Goal: Information Seeking & Learning: Find specific fact

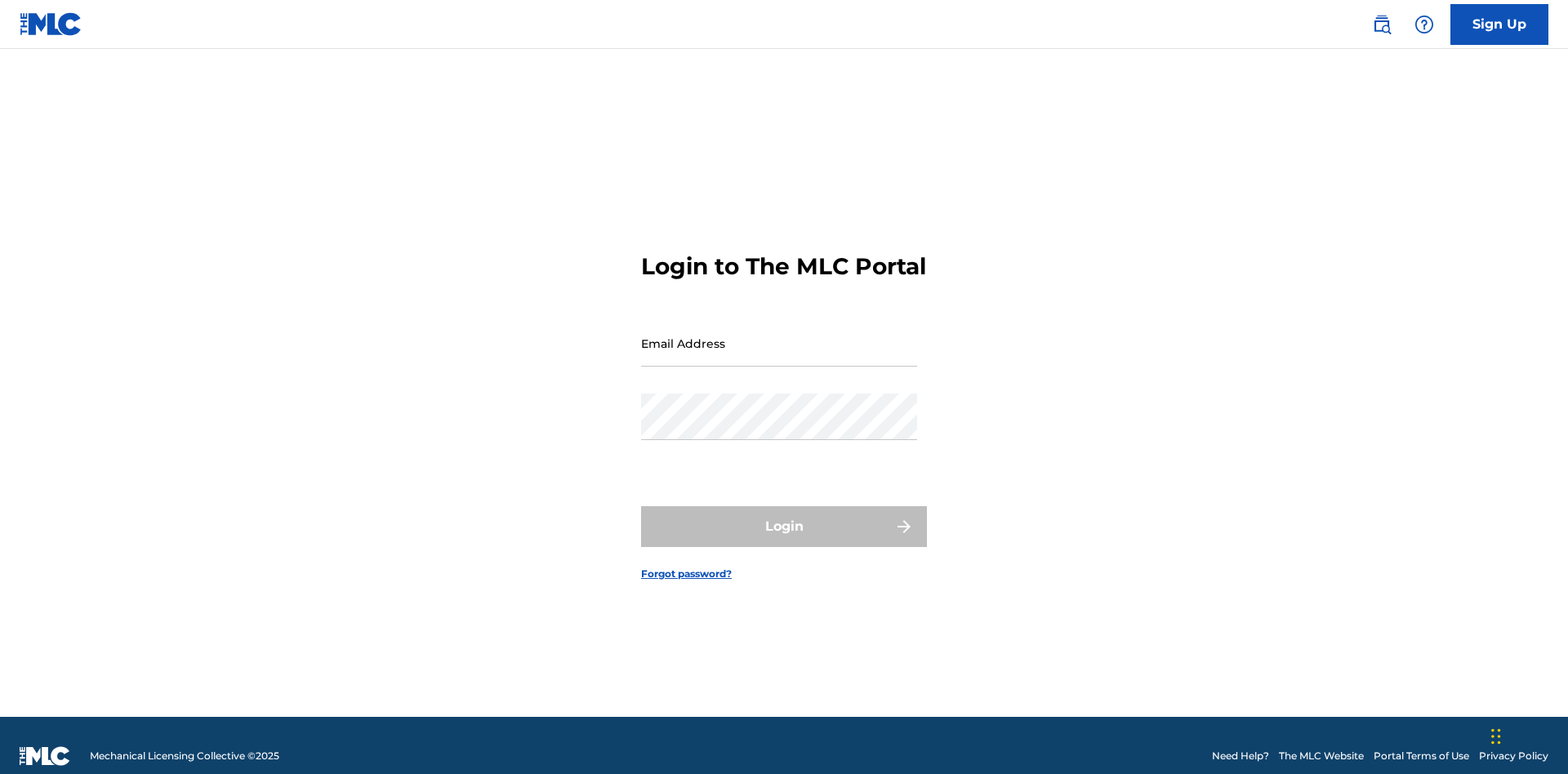
scroll to position [21, 0]
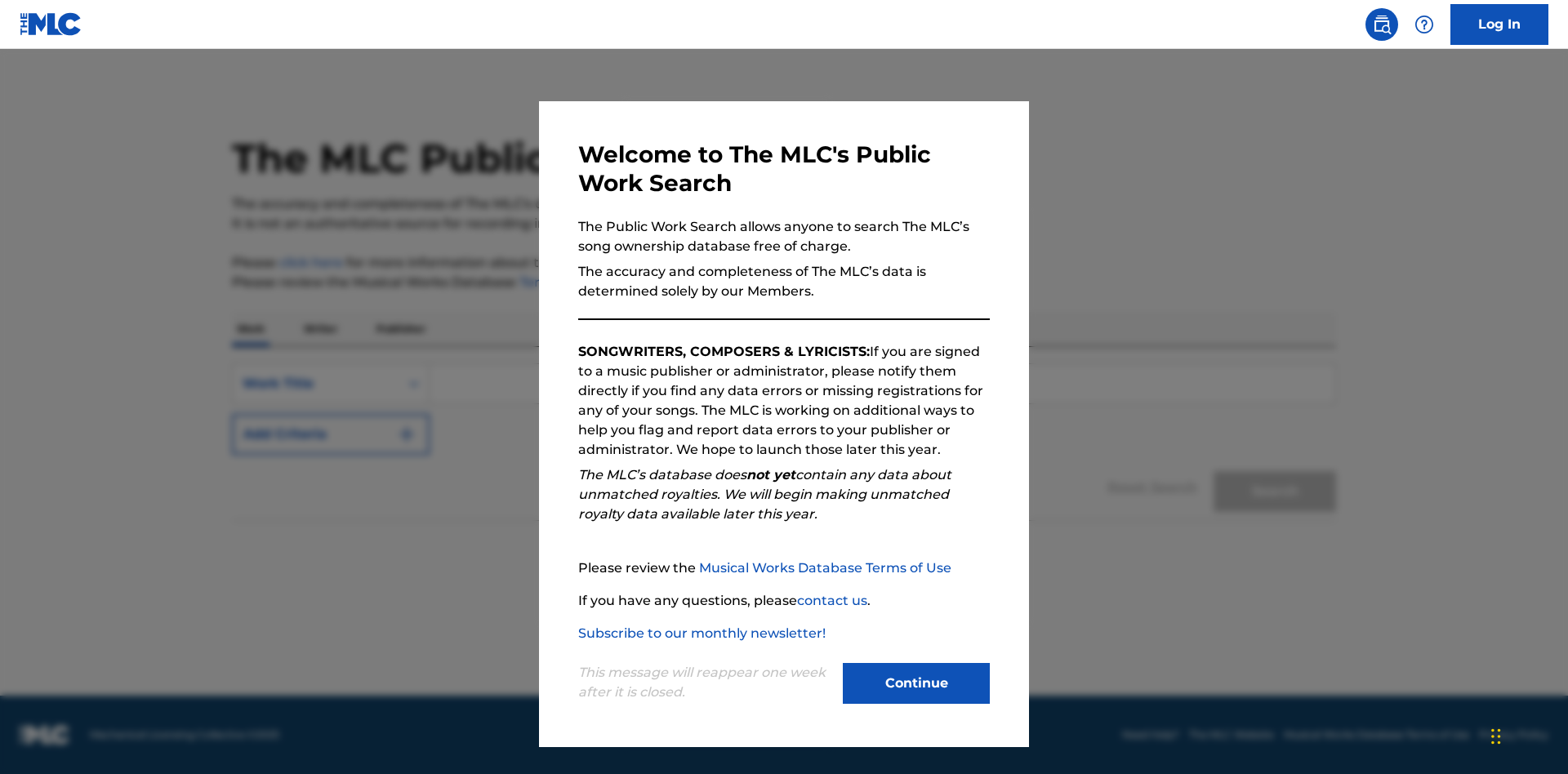
click at [916, 684] on button "Continue" at bounding box center [916, 684] width 147 height 41
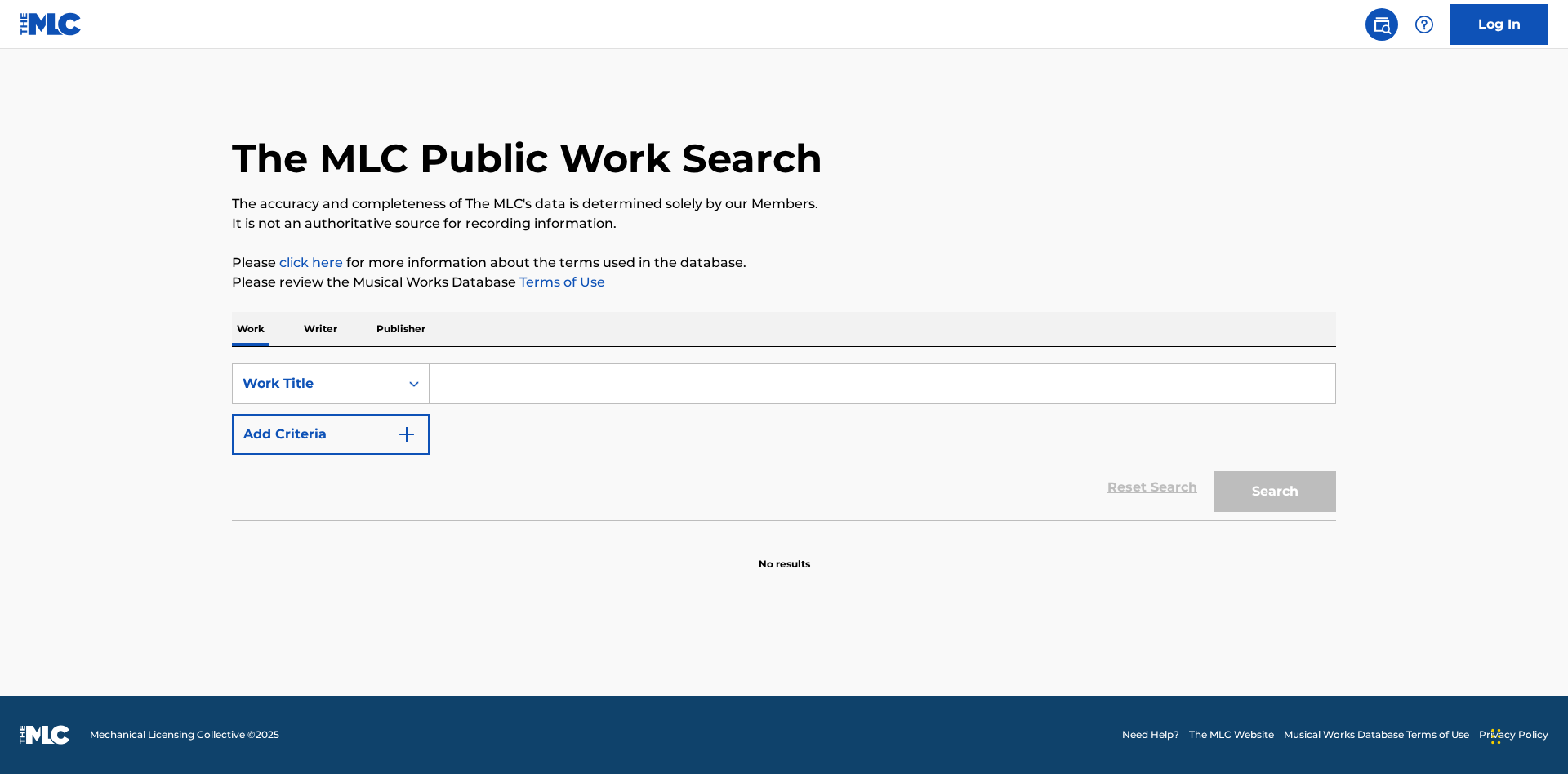
click at [882, 384] on input "Search Form" at bounding box center [882, 384] width 906 height 39
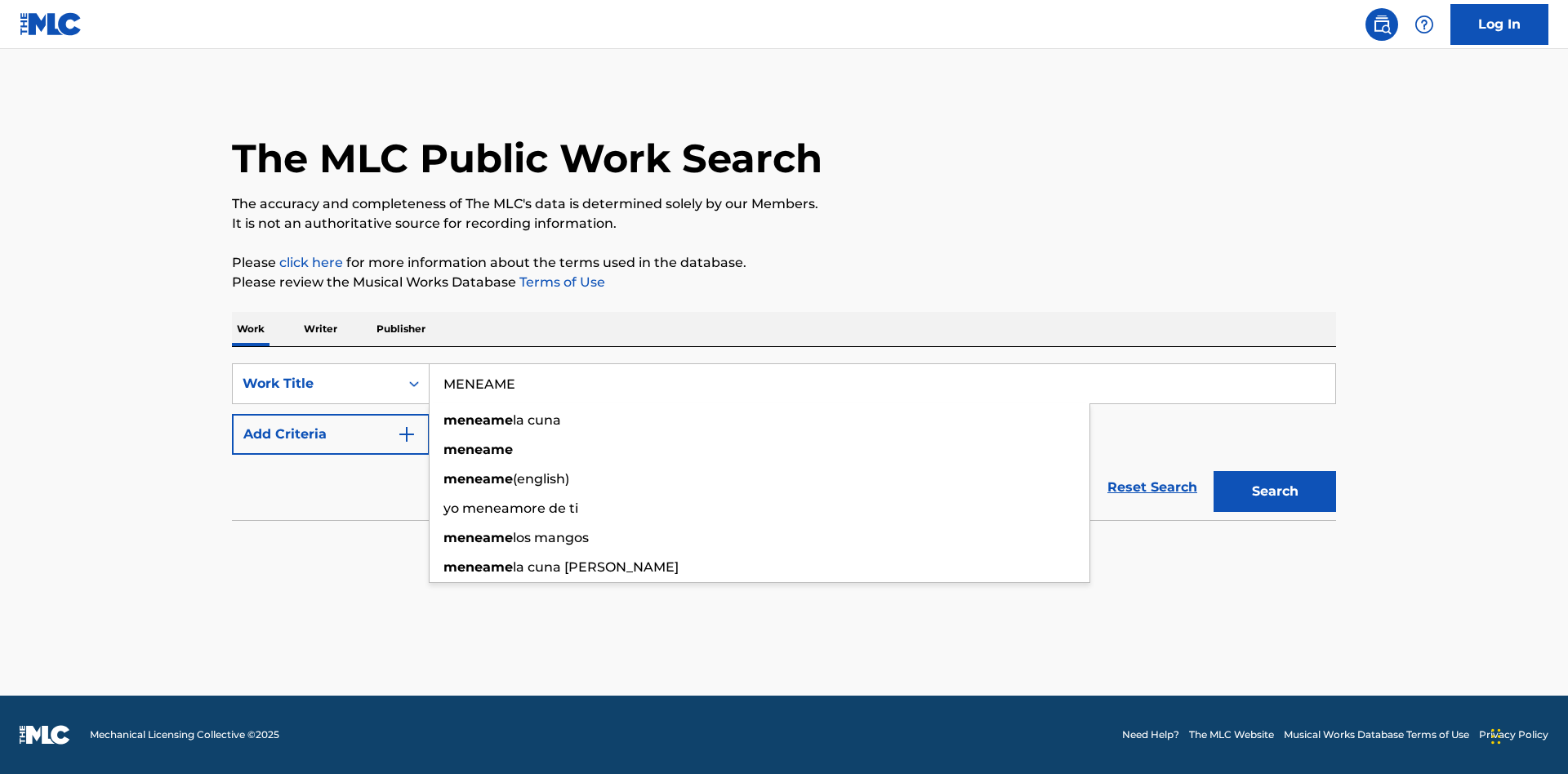
type input "MENEAME"
click at [1275, 492] on button "Search" at bounding box center [1275, 492] width 123 height 41
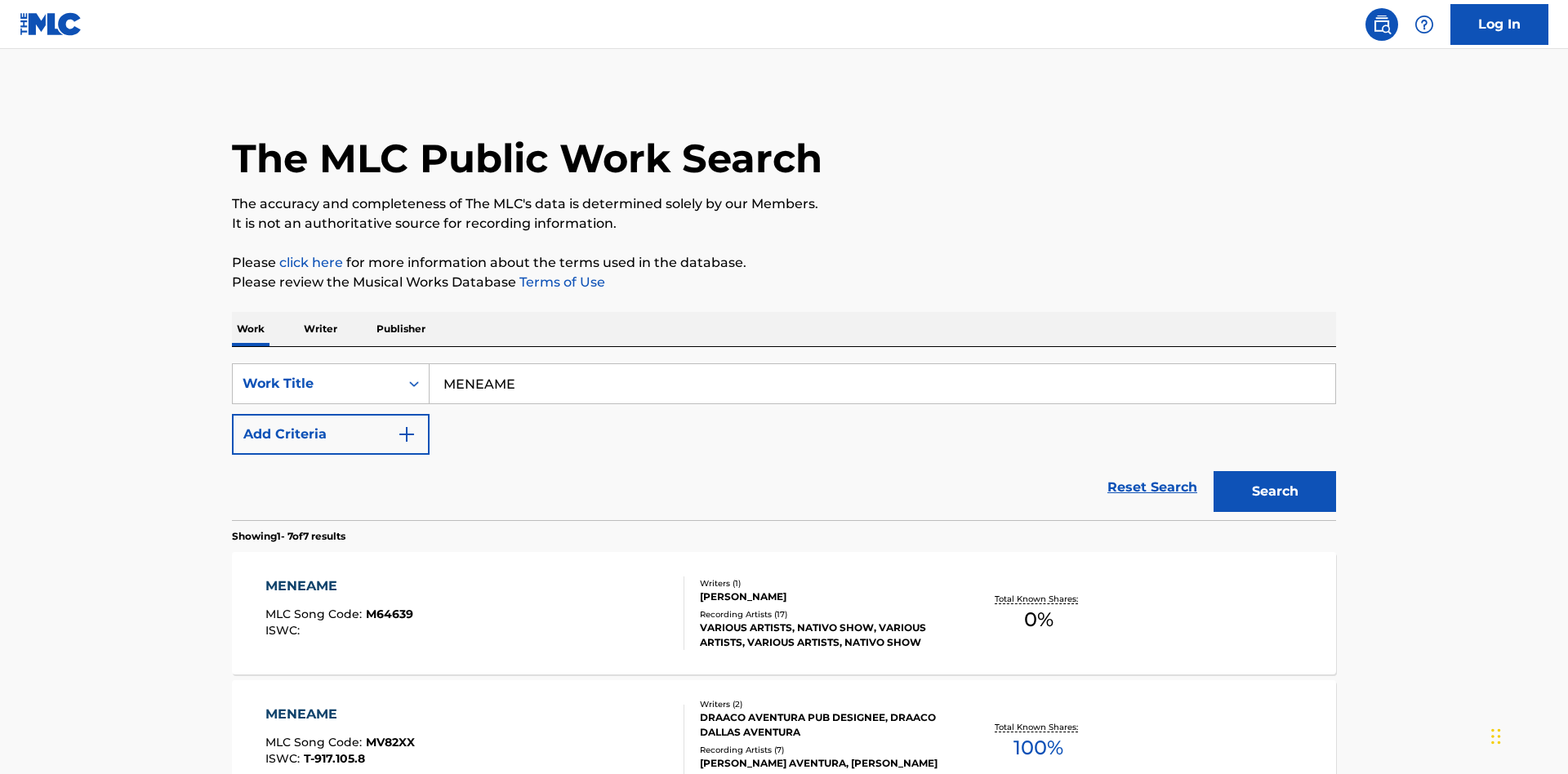
scroll to position [833, 0]
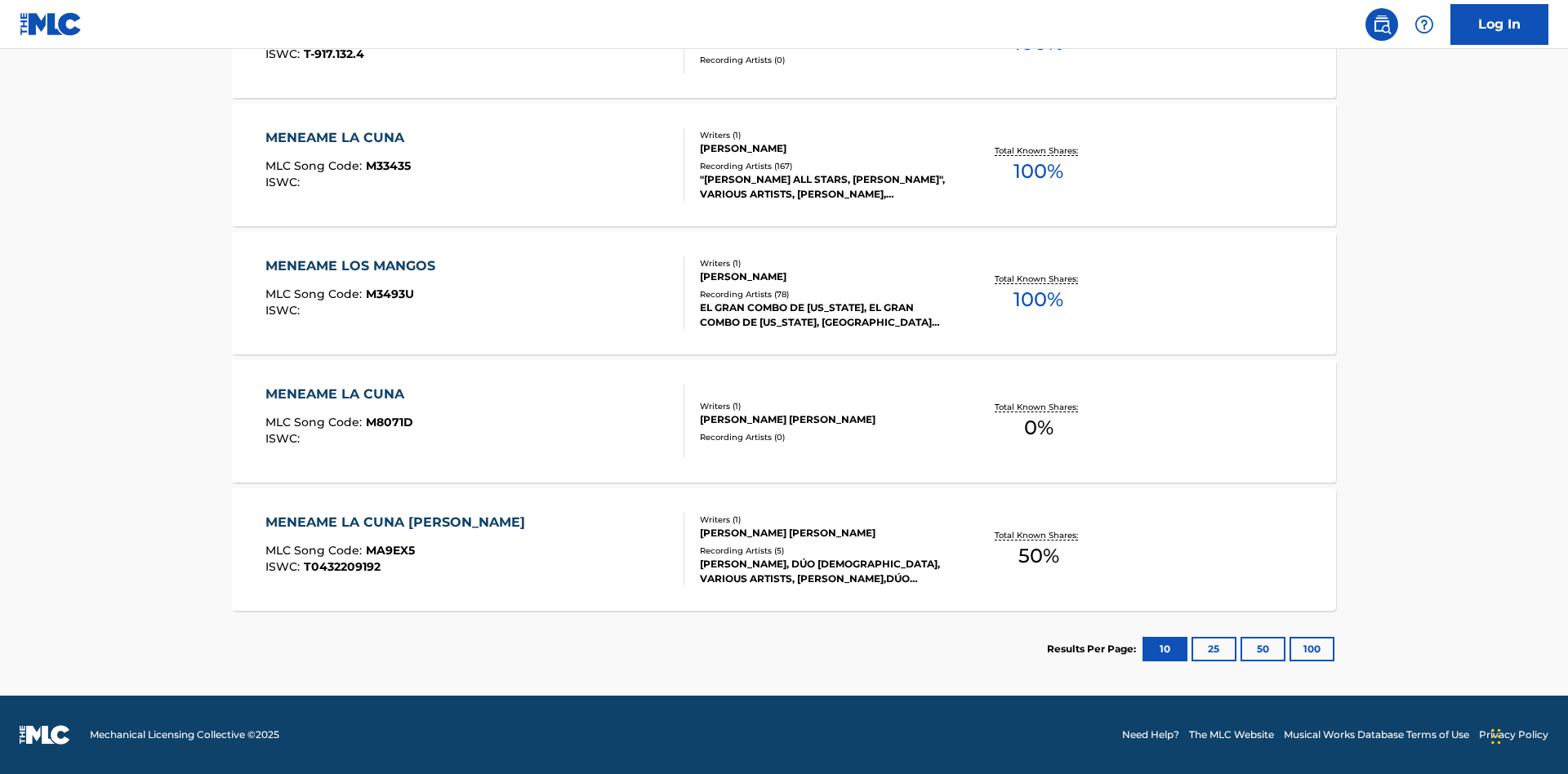
click at [1289, 650] on button "100" at bounding box center [1311, 649] width 45 height 25
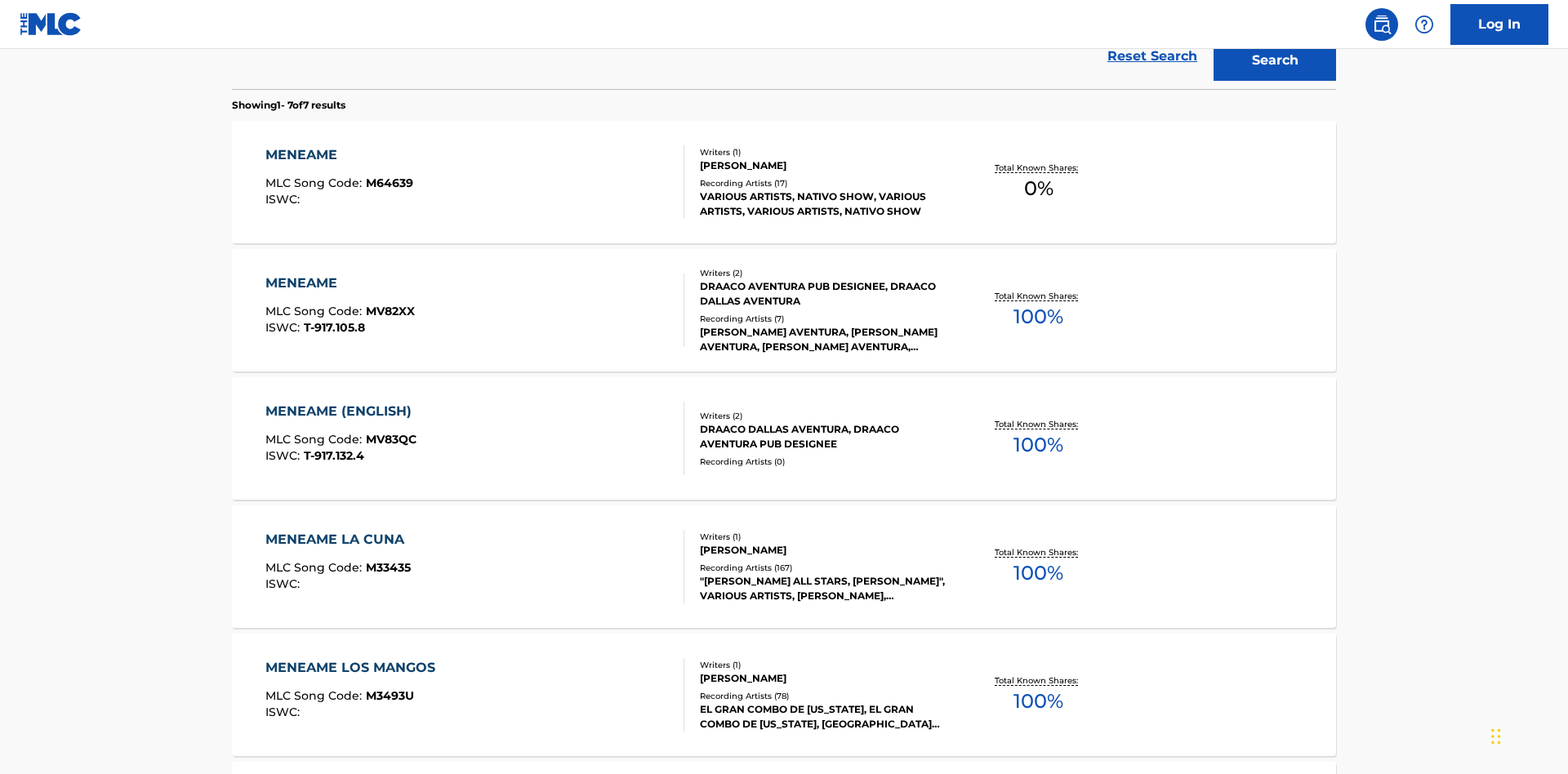
scroll to position [607, 0]
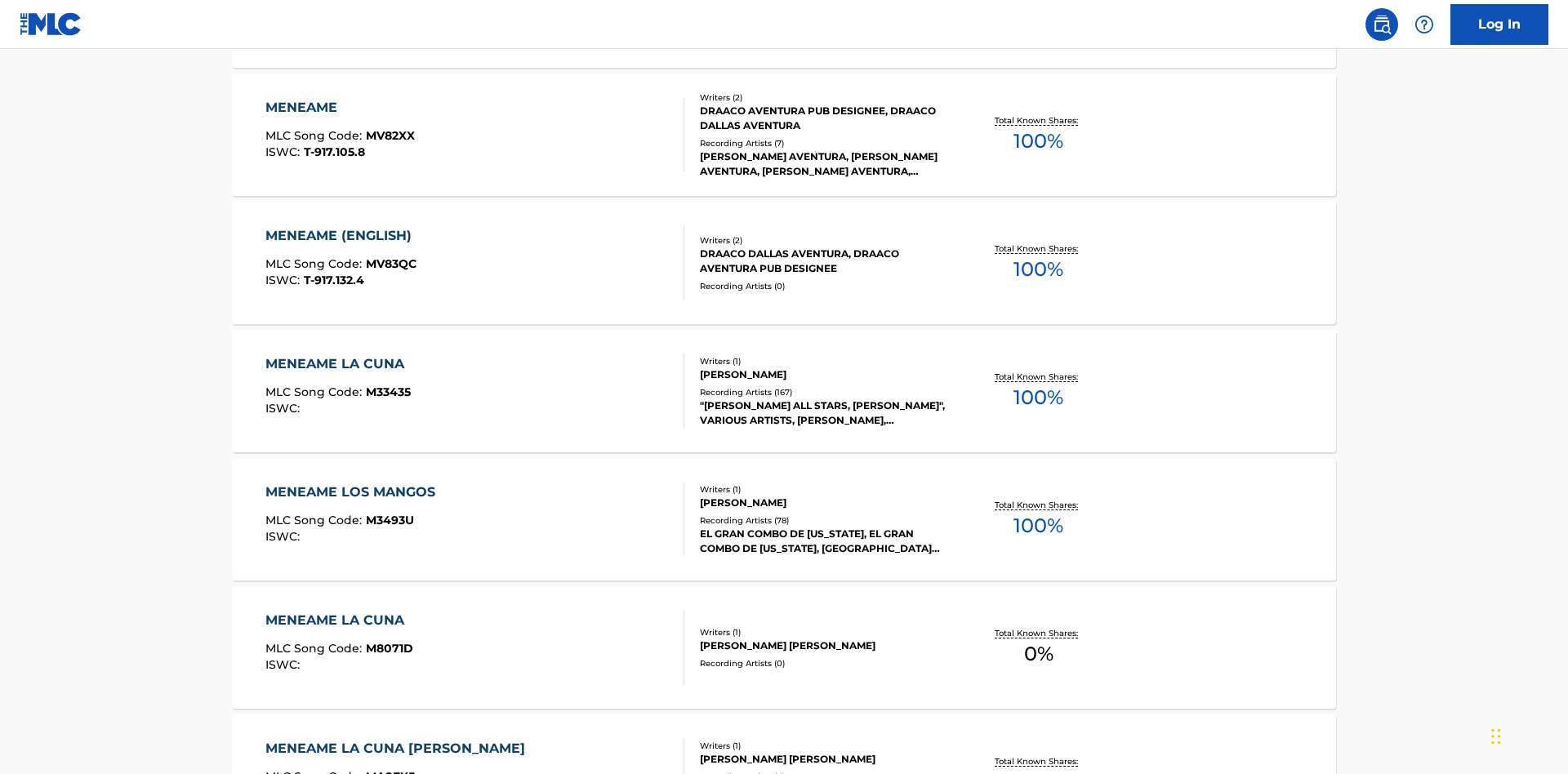
click at [339, 107] on div "MENEAME" at bounding box center [339, 107] width 149 height 20
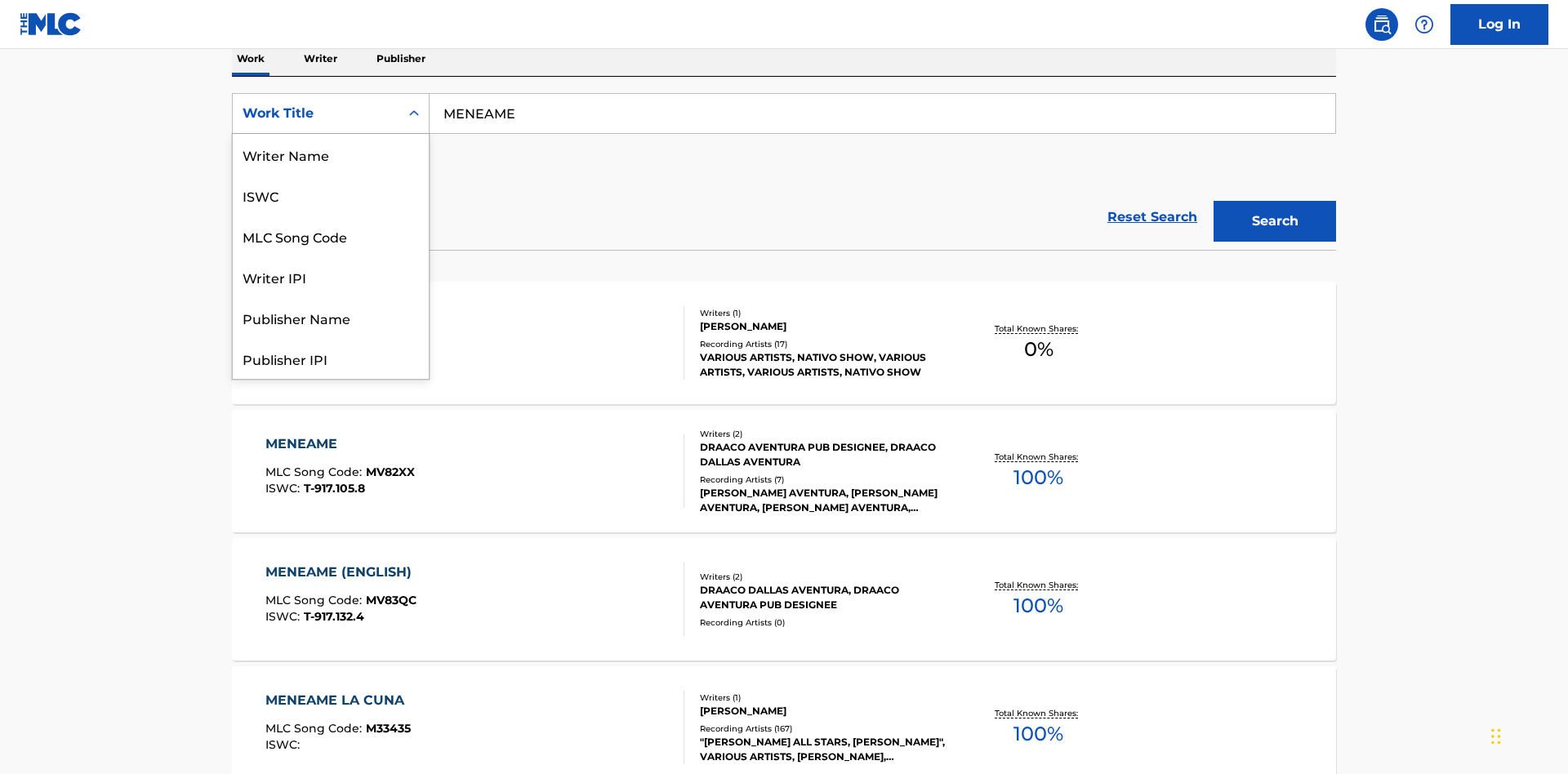
scroll to position [82, 0]
click at [331, 134] on div "ISWC" at bounding box center [331, 113] width 196 height 41
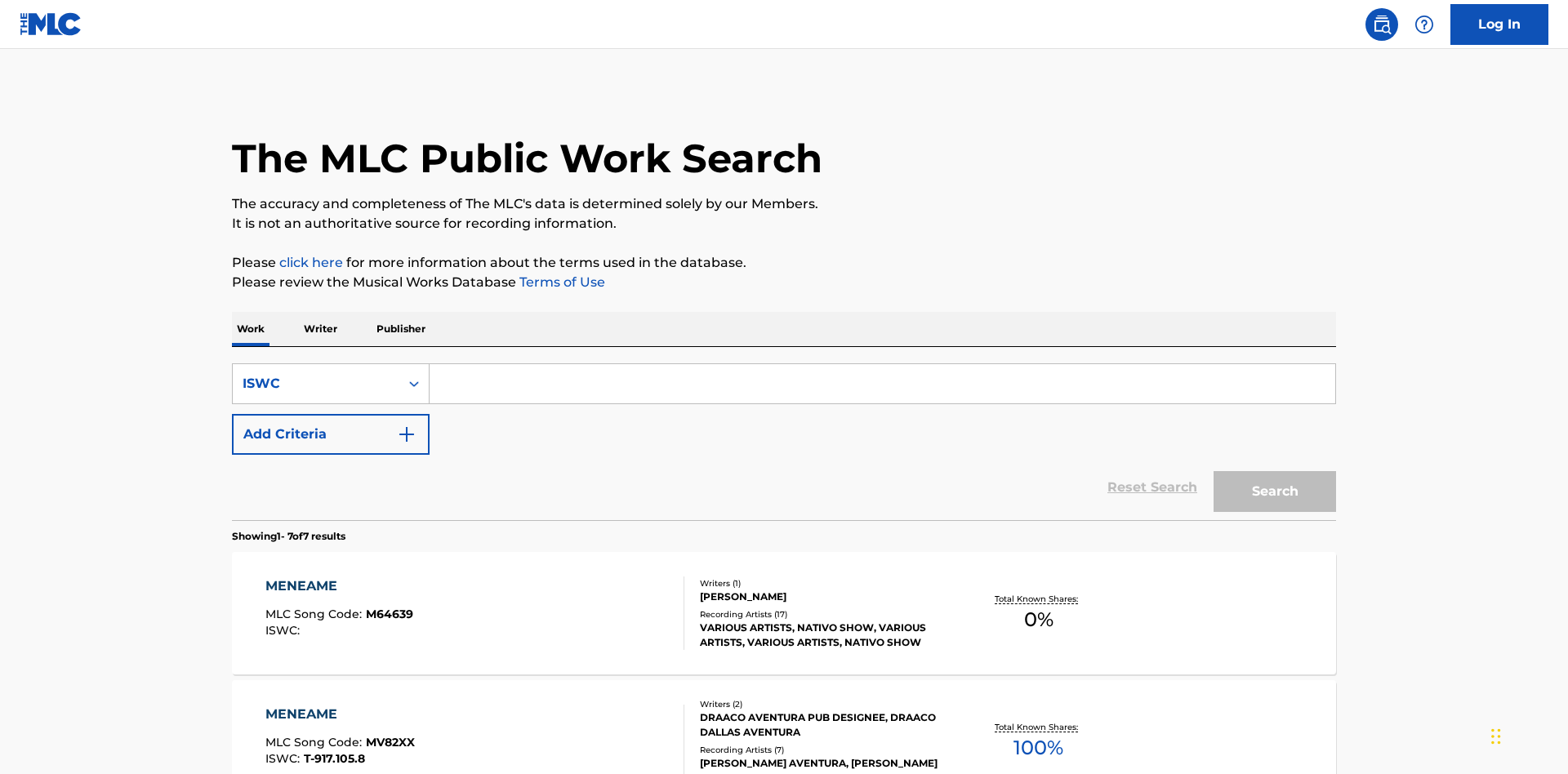
click at [882, 364] on input "Search Form" at bounding box center [882, 384] width 906 height 39
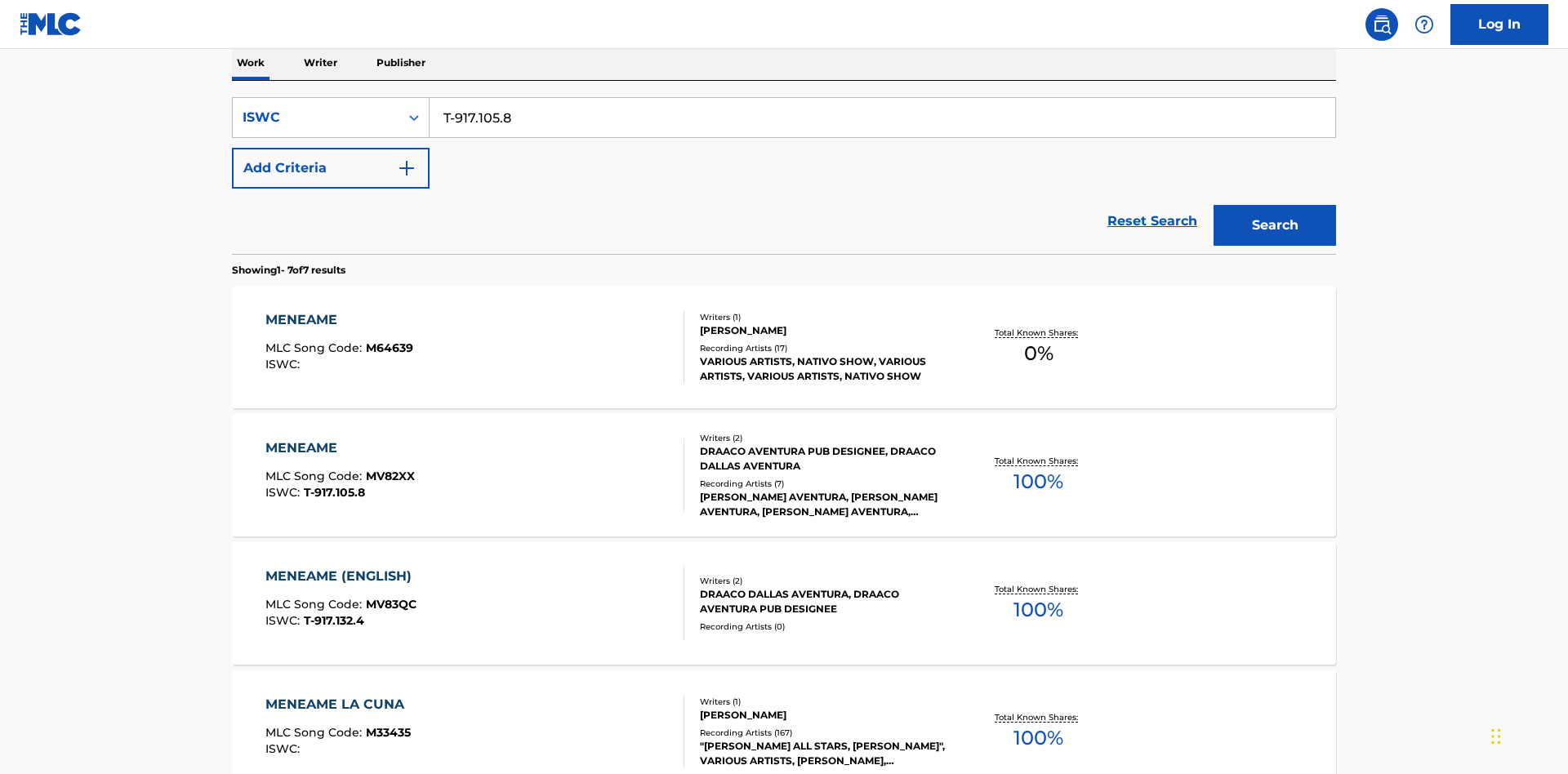
type input "T-917.105.8"
click at [1275, 205] on button "Search" at bounding box center [1275, 226] width 123 height 41
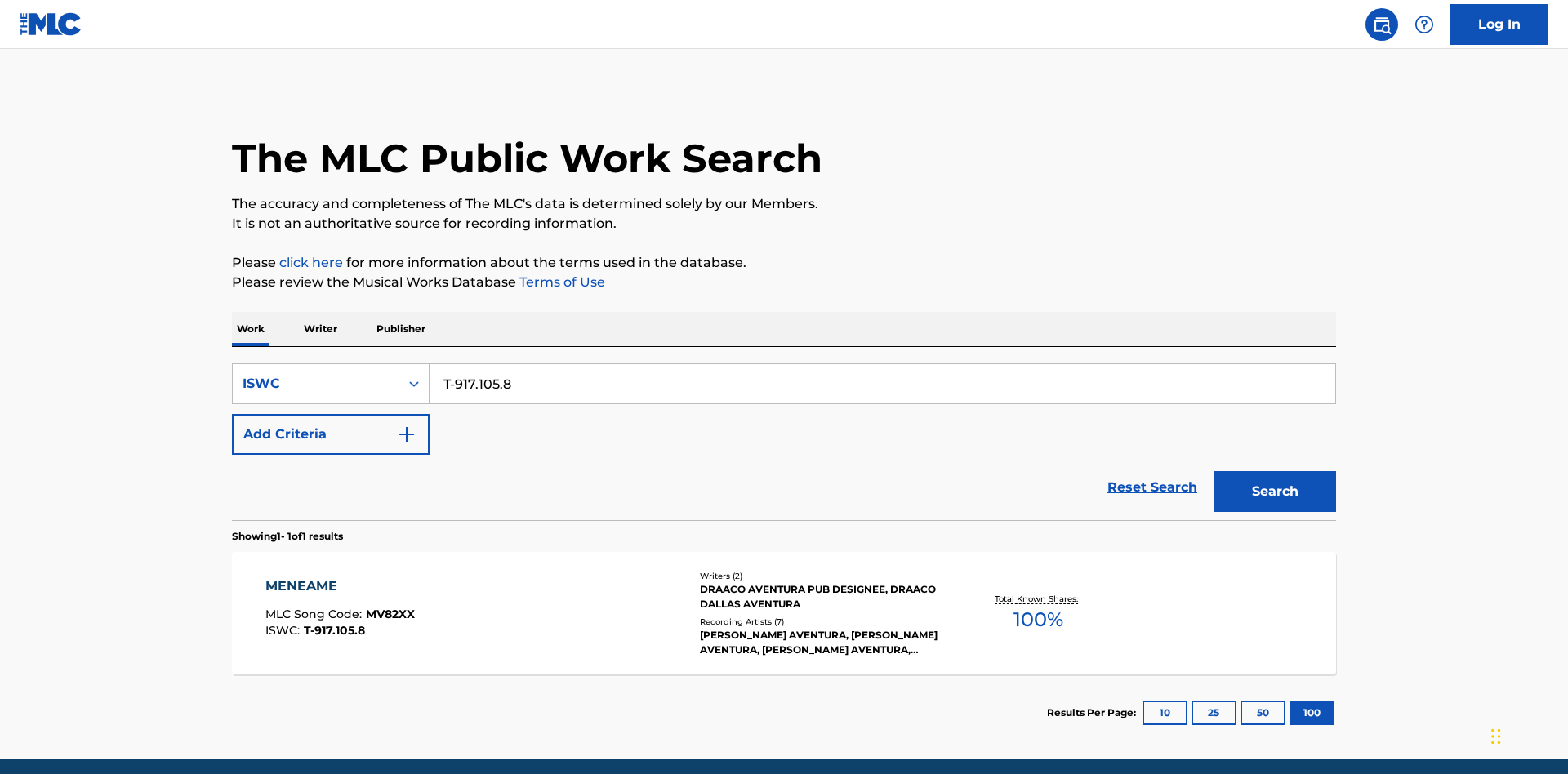
scroll to position [64, 0]
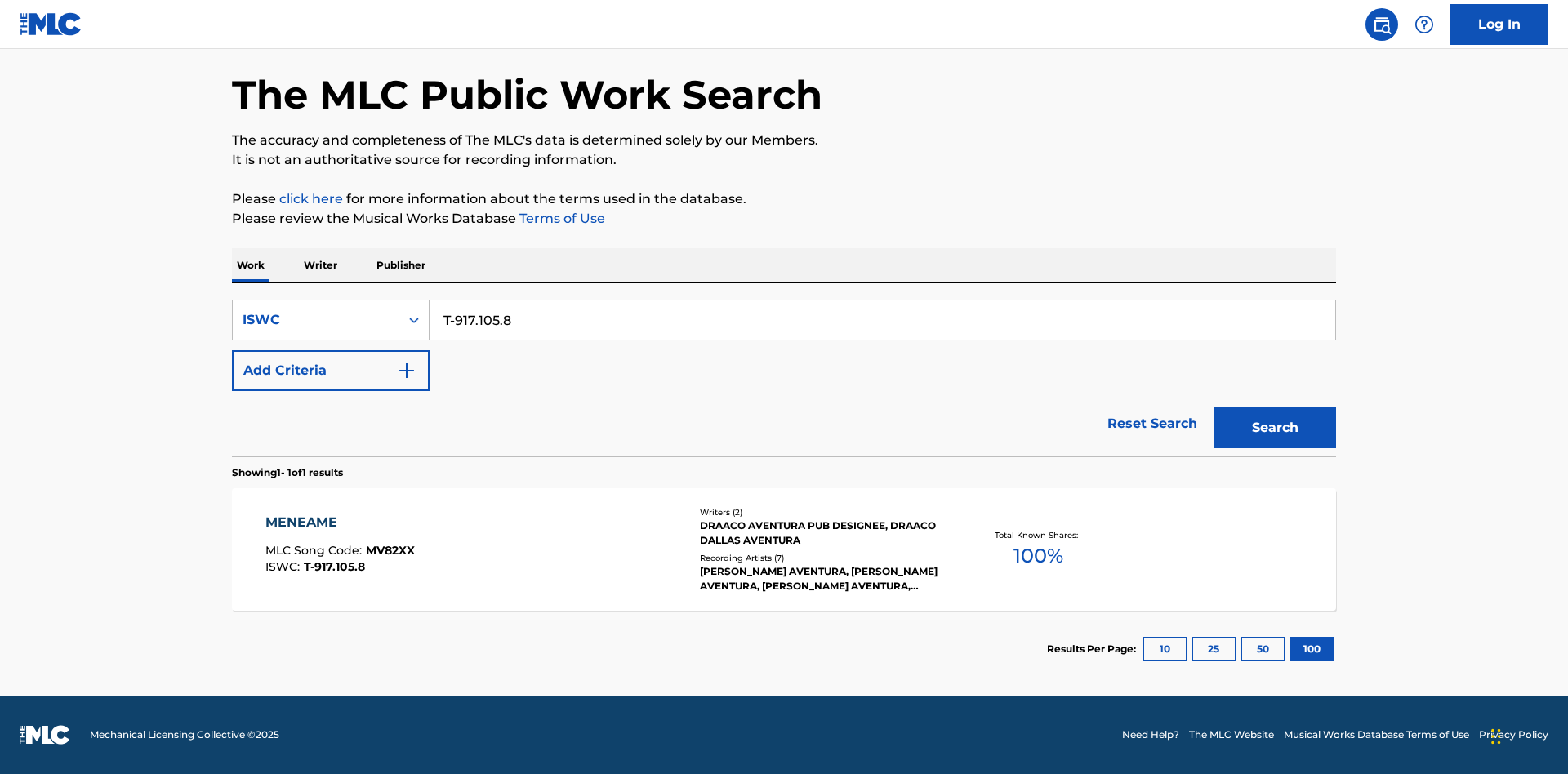
click at [339, 523] on div "MENEAME" at bounding box center [339, 523] width 149 height 20
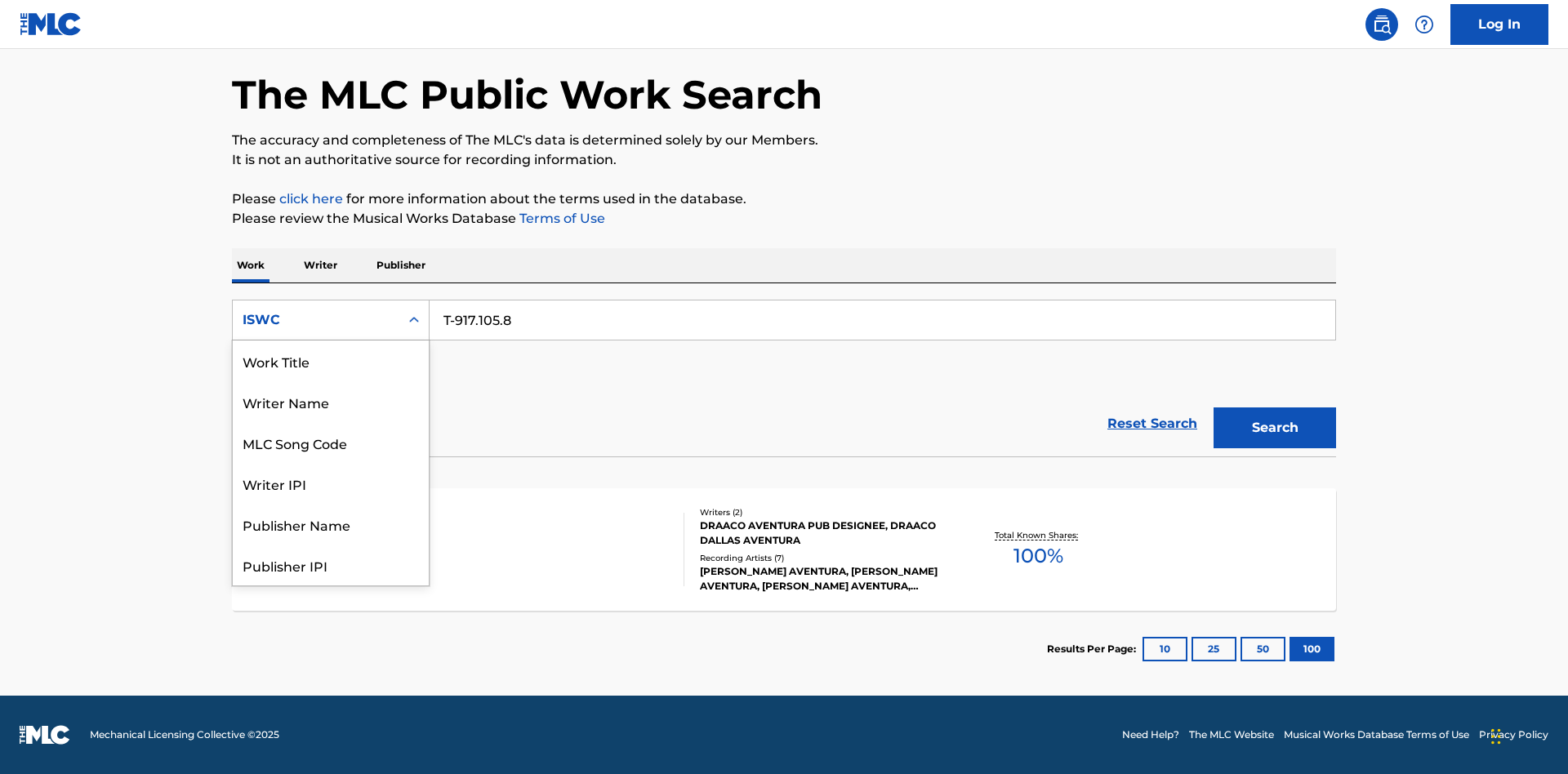
scroll to position [82, 0]
click at [331, 361] on div "MLC Song Code" at bounding box center [331, 361] width 196 height 41
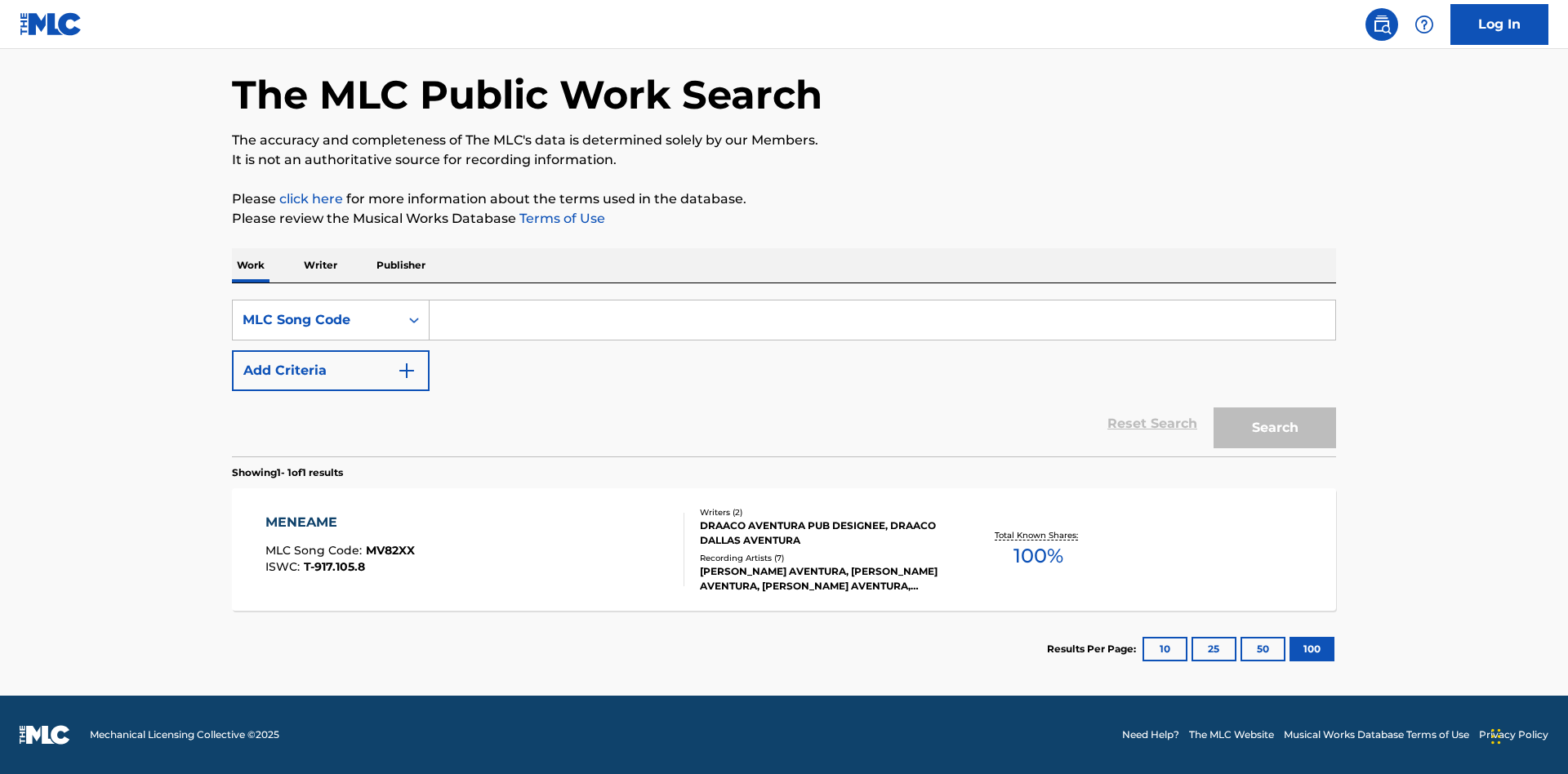
click at [882, 321] on input "Search Form" at bounding box center [882, 321] width 906 height 39
type input "MV82XX"
click at [1275, 428] on button "Search" at bounding box center [1275, 428] width 123 height 41
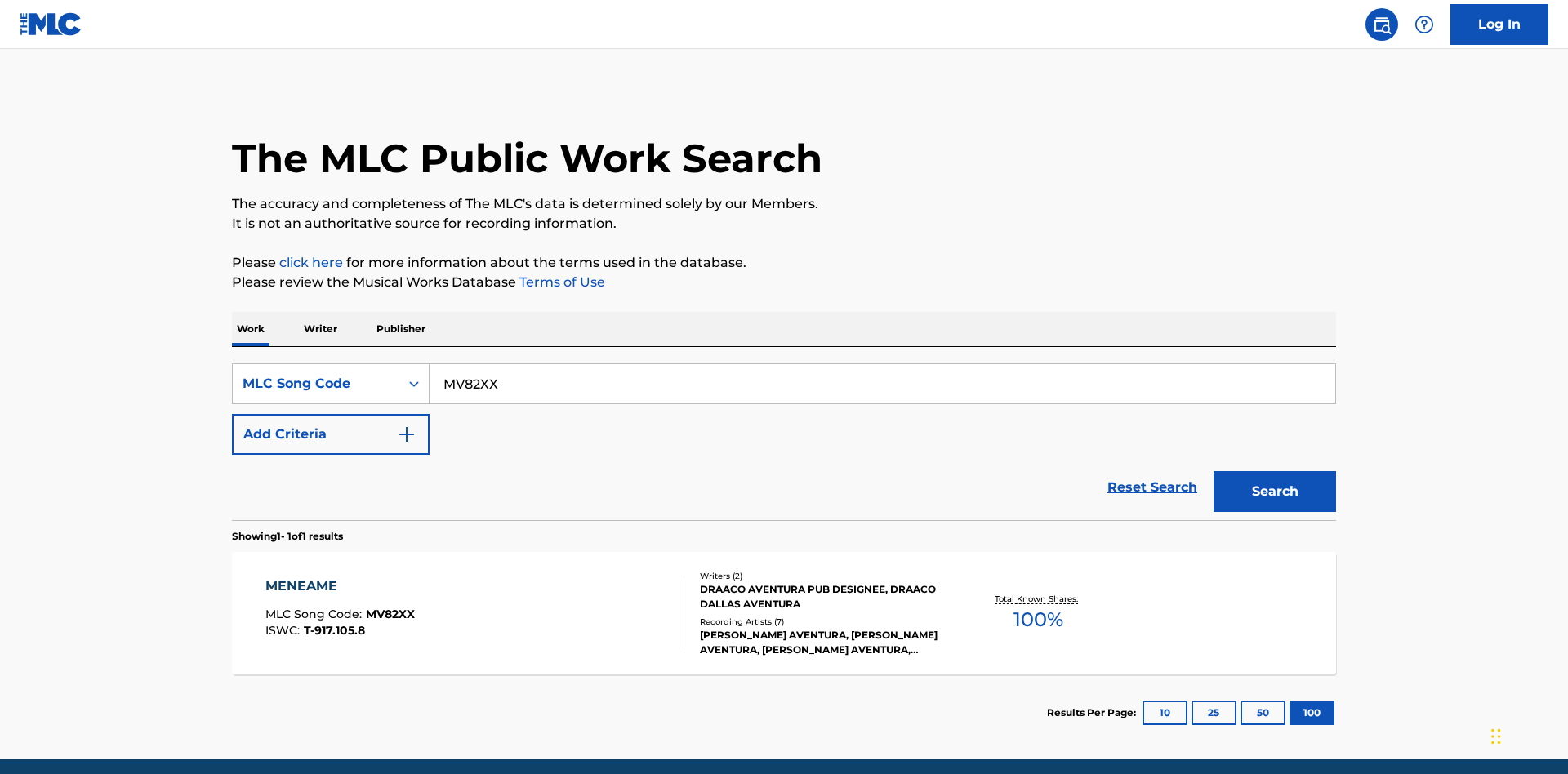
scroll to position [64, 0]
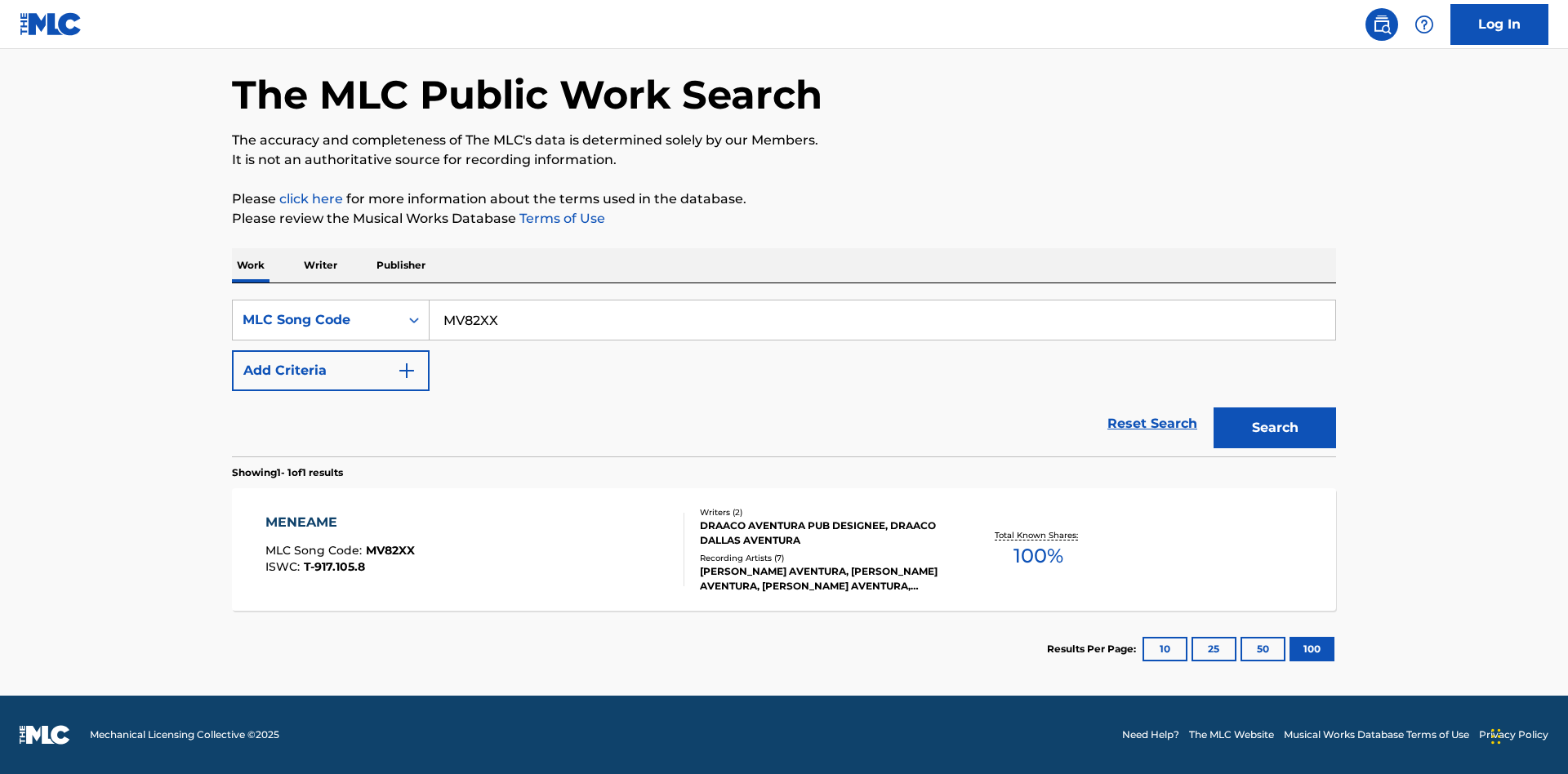
click at [339, 523] on div "MENEAME" at bounding box center [339, 523] width 149 height 20
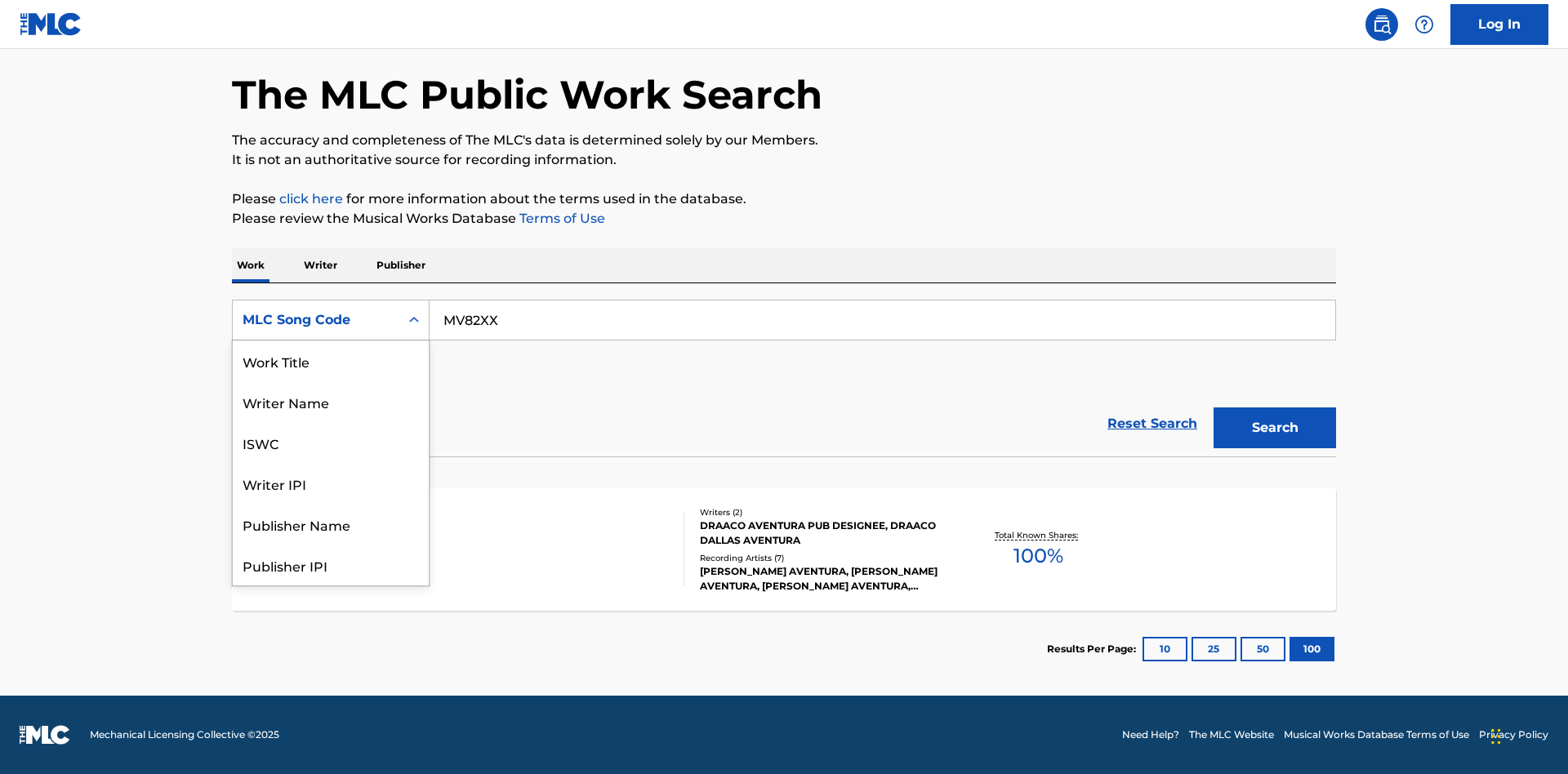
scroll to position [82, 0]
click at [331, 341] on div "Writer Name" at bounding box center [331, 321] width 196 height 41
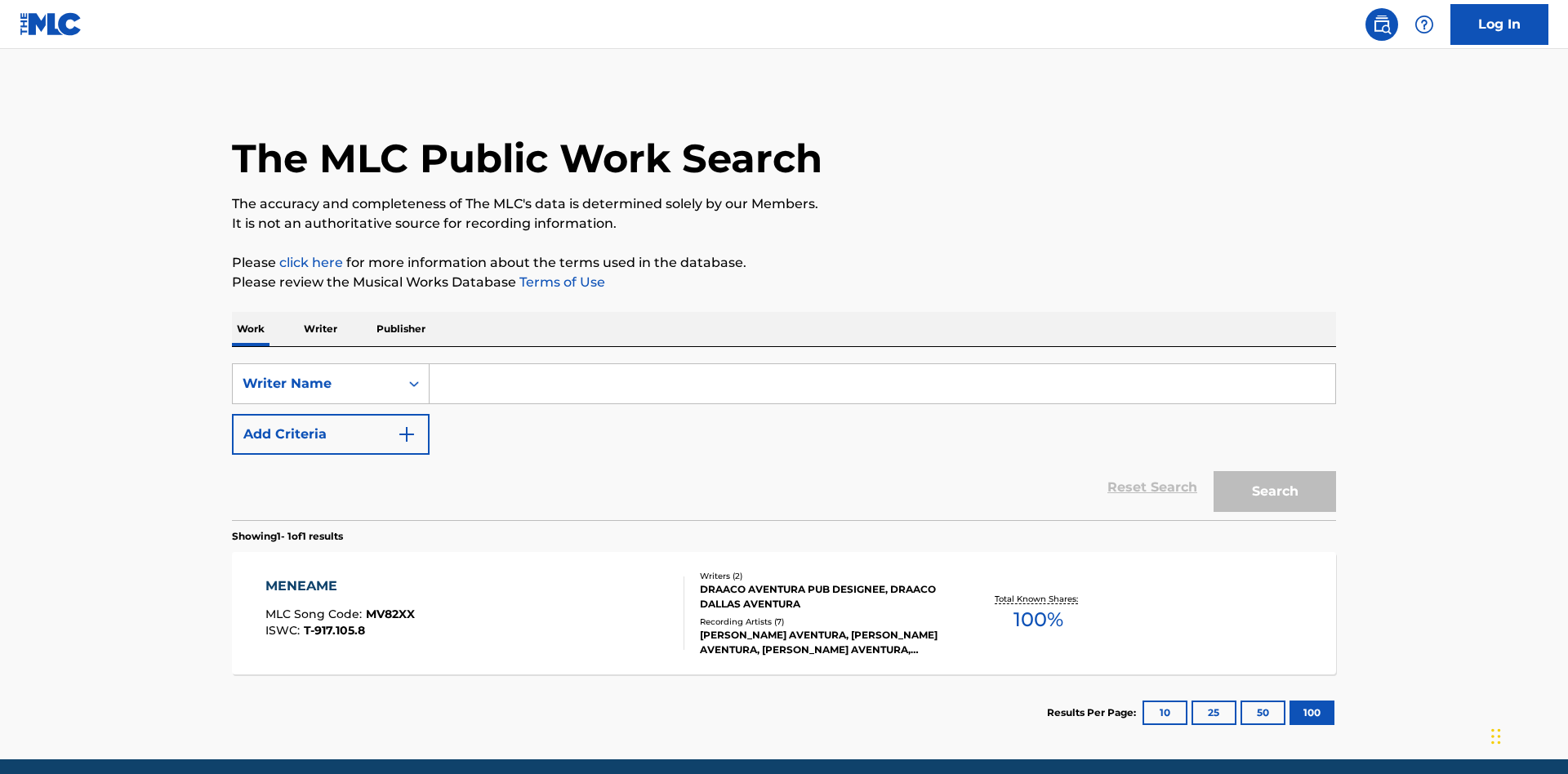
click at [882, 364] on input "Search Form" at bounding box center [882, 384] width 906 height 39
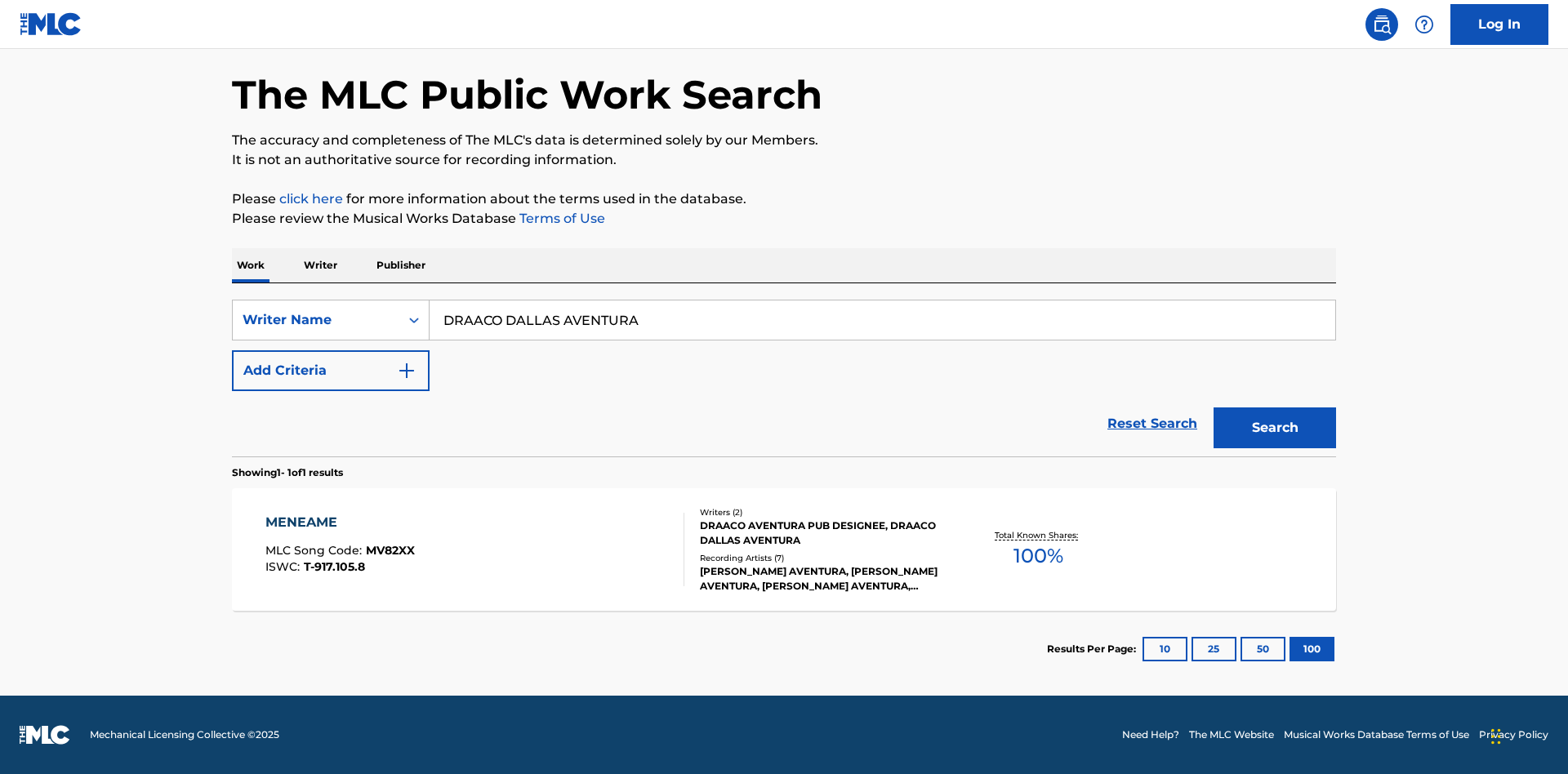
type input "DRAACO DALLAS AVENTURA"
click at [1275, 428] on button "Search" at bounding box center [1275, 428] width 123 height 41
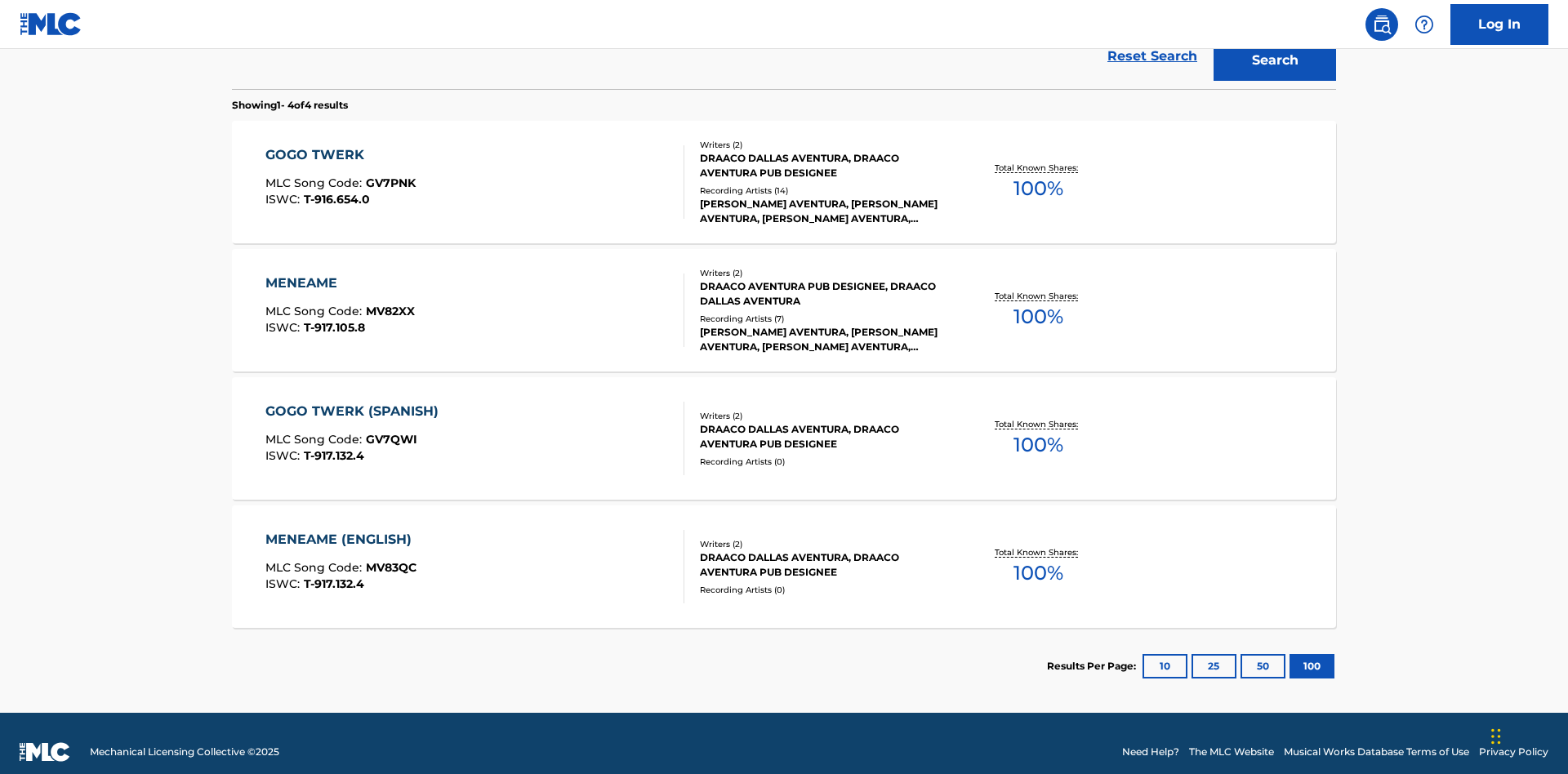
scroll to position [448, 0]
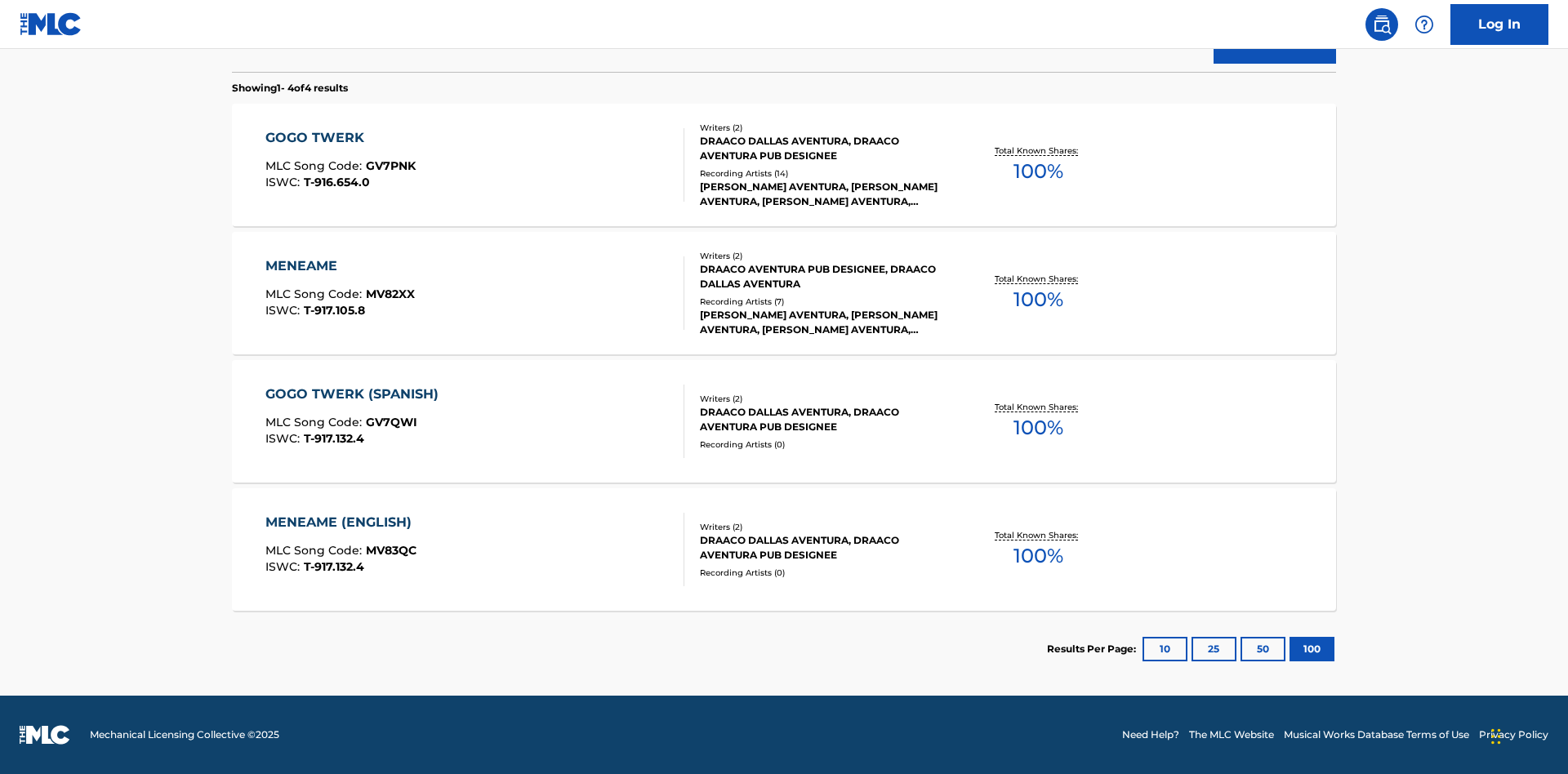
click at [339, 266] on div "MENEAME" at bounding box center [339, 266] width 149 height 20
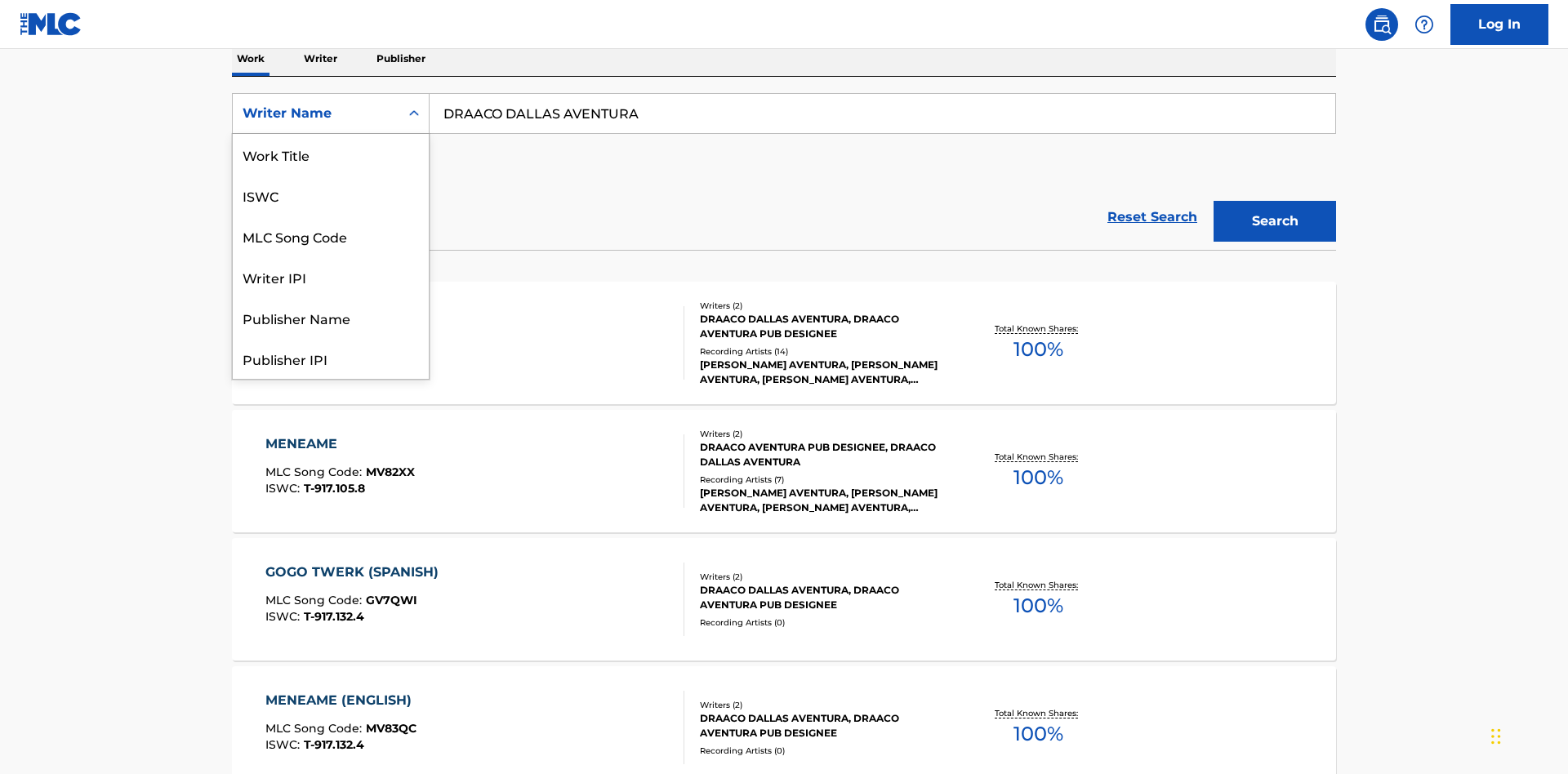
scroll to position [82, 0]
click at [331, 195] on div "Writer IPI" at bounding box center [331, 195] width 196 height 41
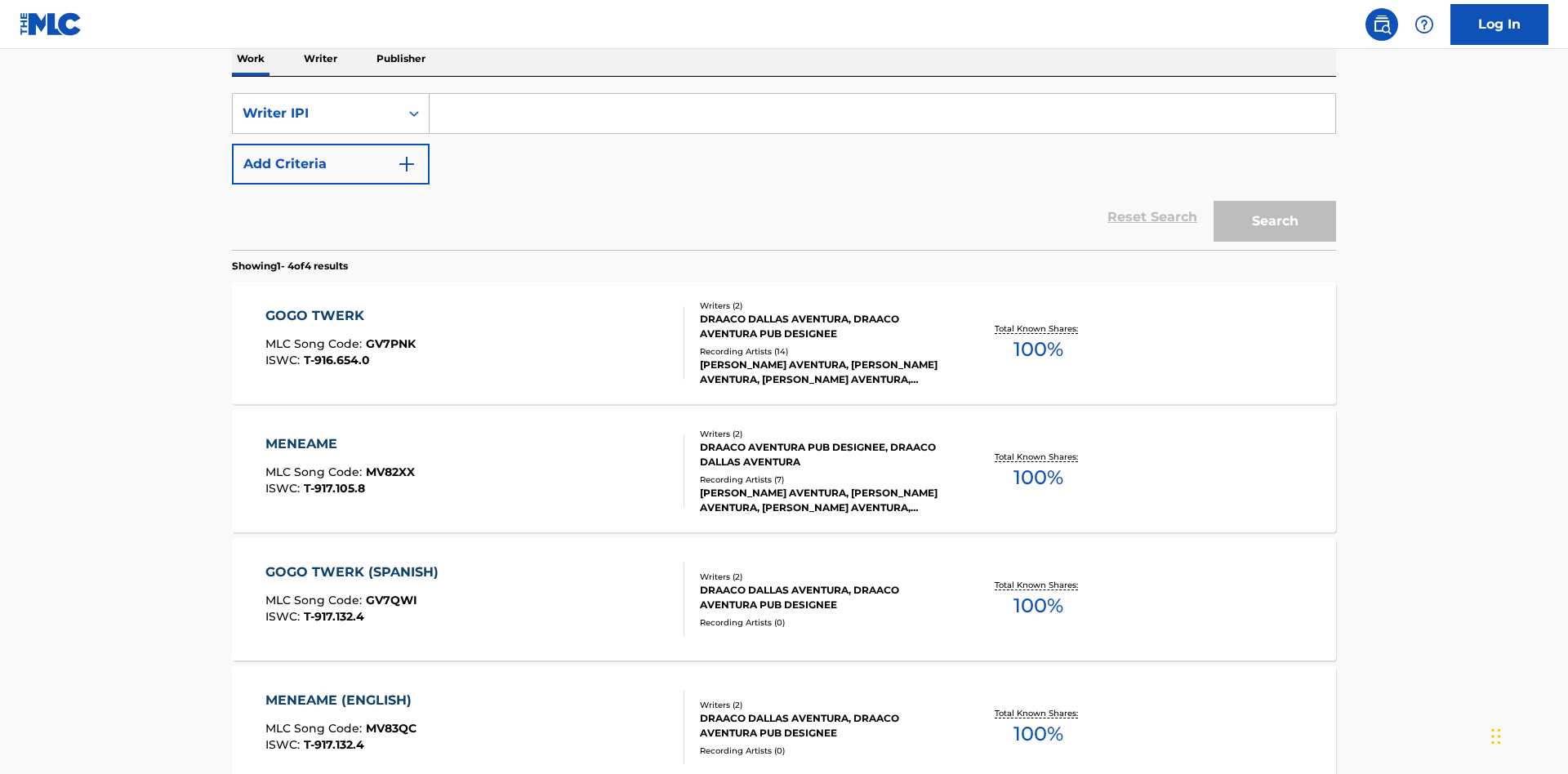
click at [882, 118] on input "Search Form" at bounding box center [882, 113] width 906 height 39
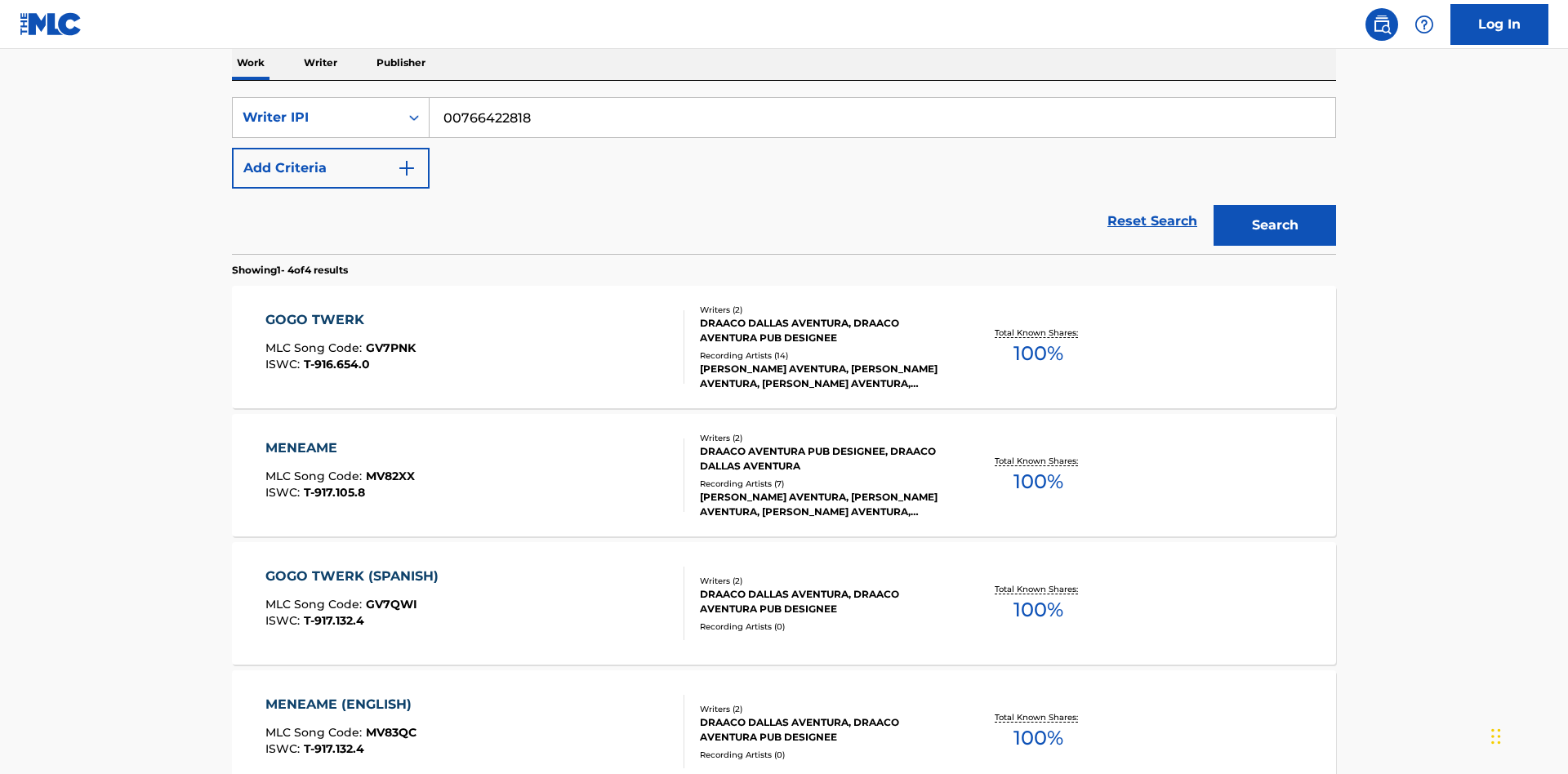
type input "00766422818"
click at [1275, 205] on button "Search" at bounding box center [1275, 226] width 123 height 41
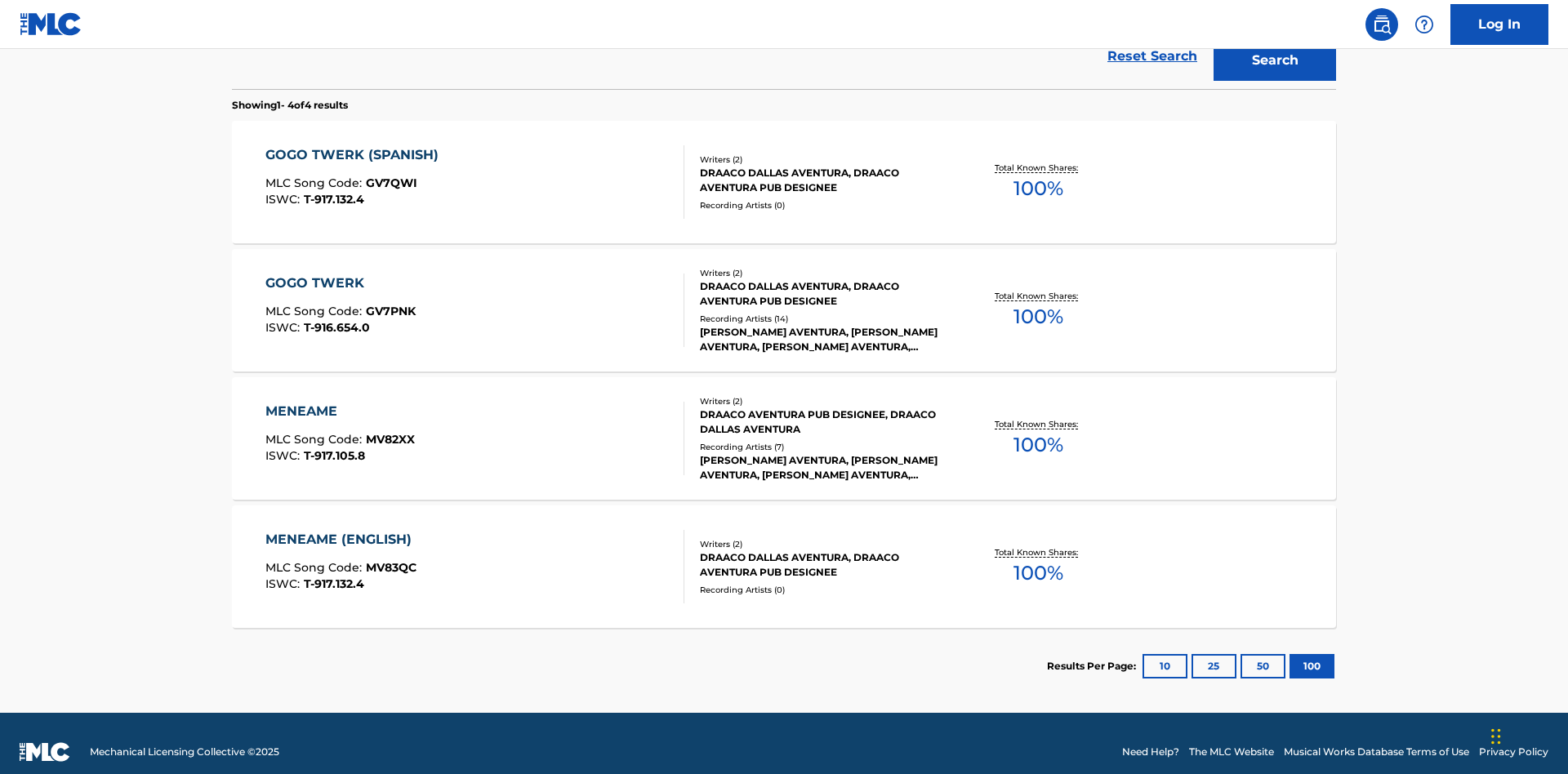
scroll to position [448, 0]
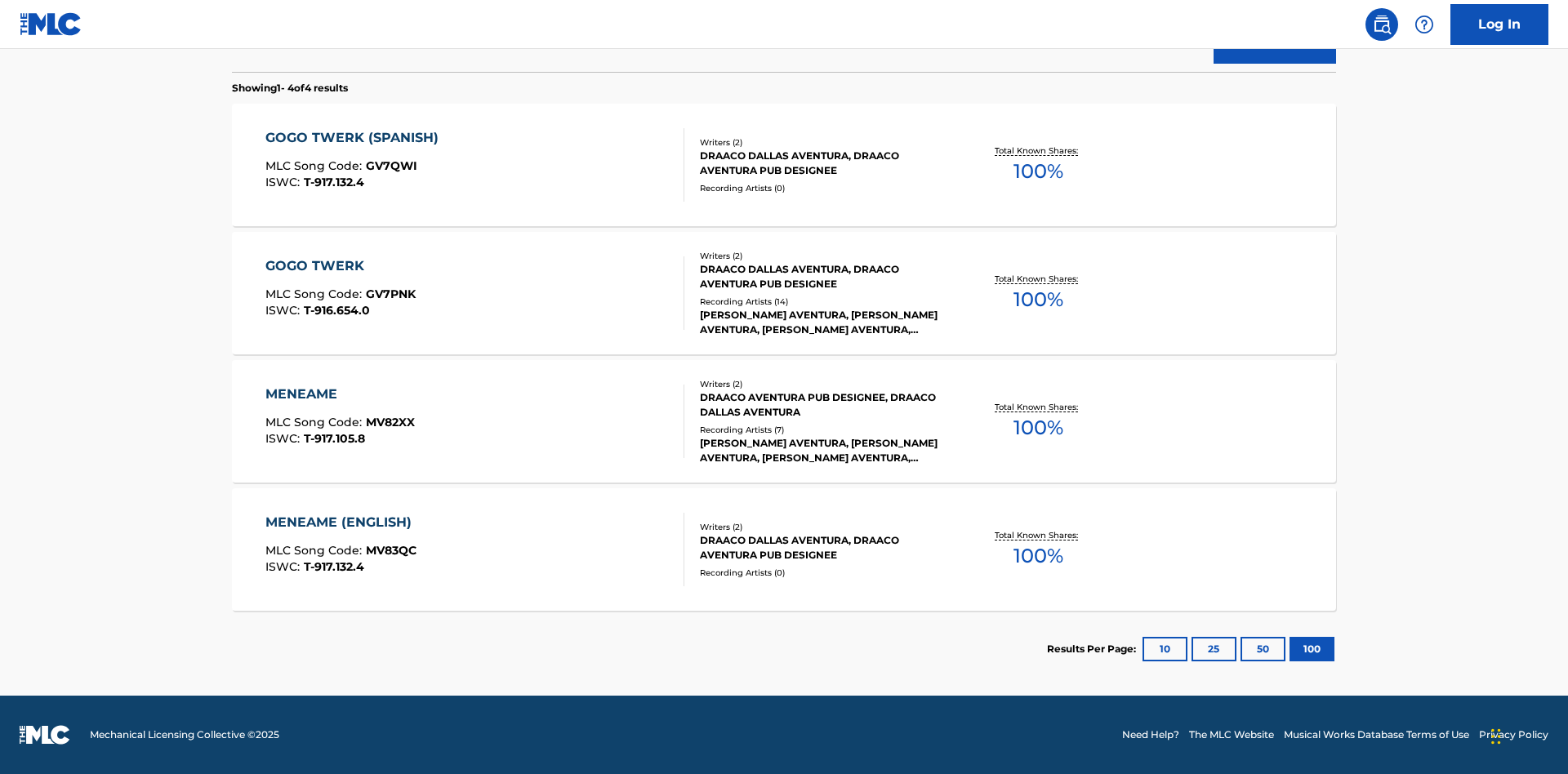
click at [339, 395] on div "MENEAME" at bounding box center [339, 394] width 149 height 20
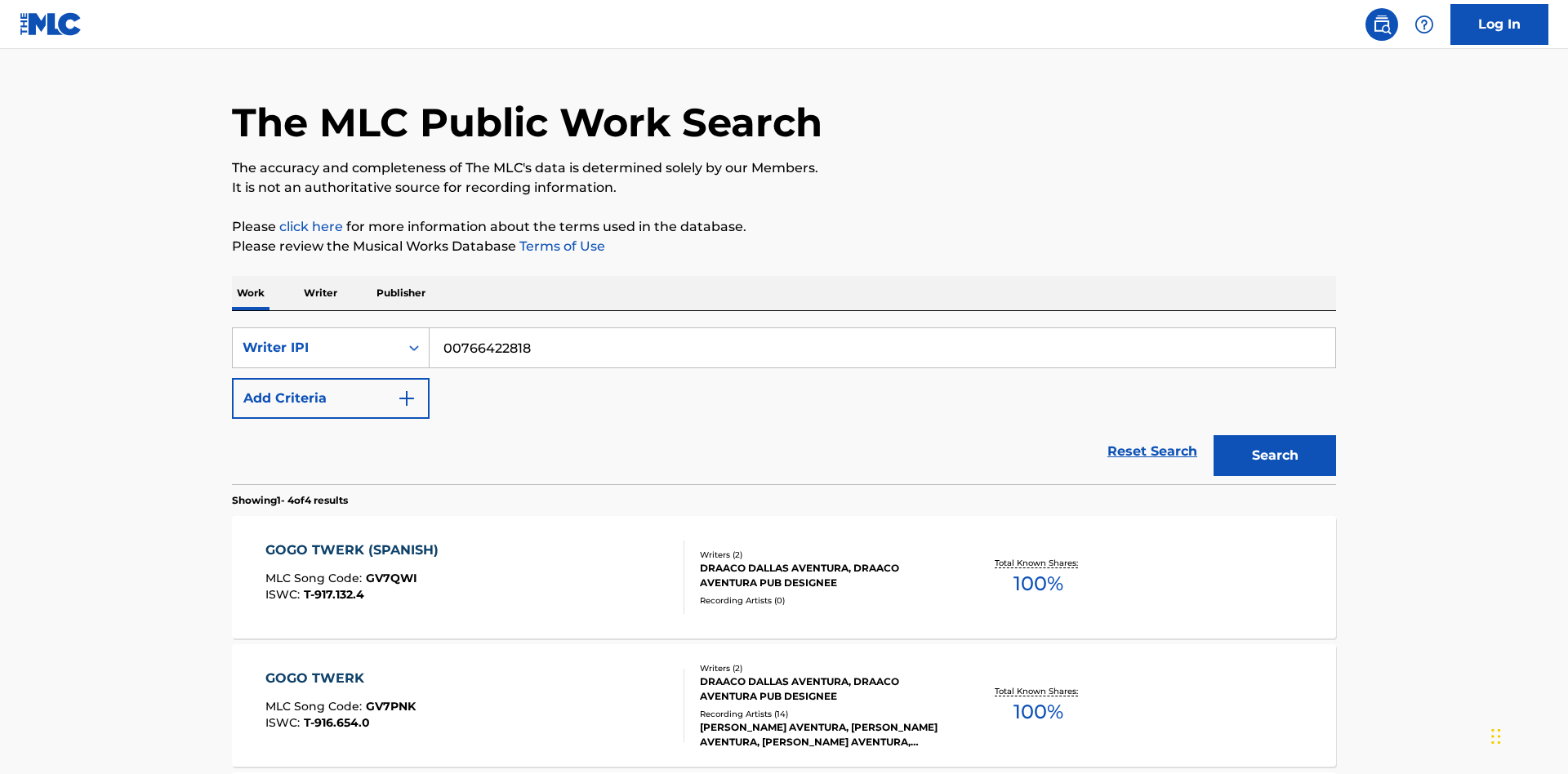
scroll to position [134, 0]
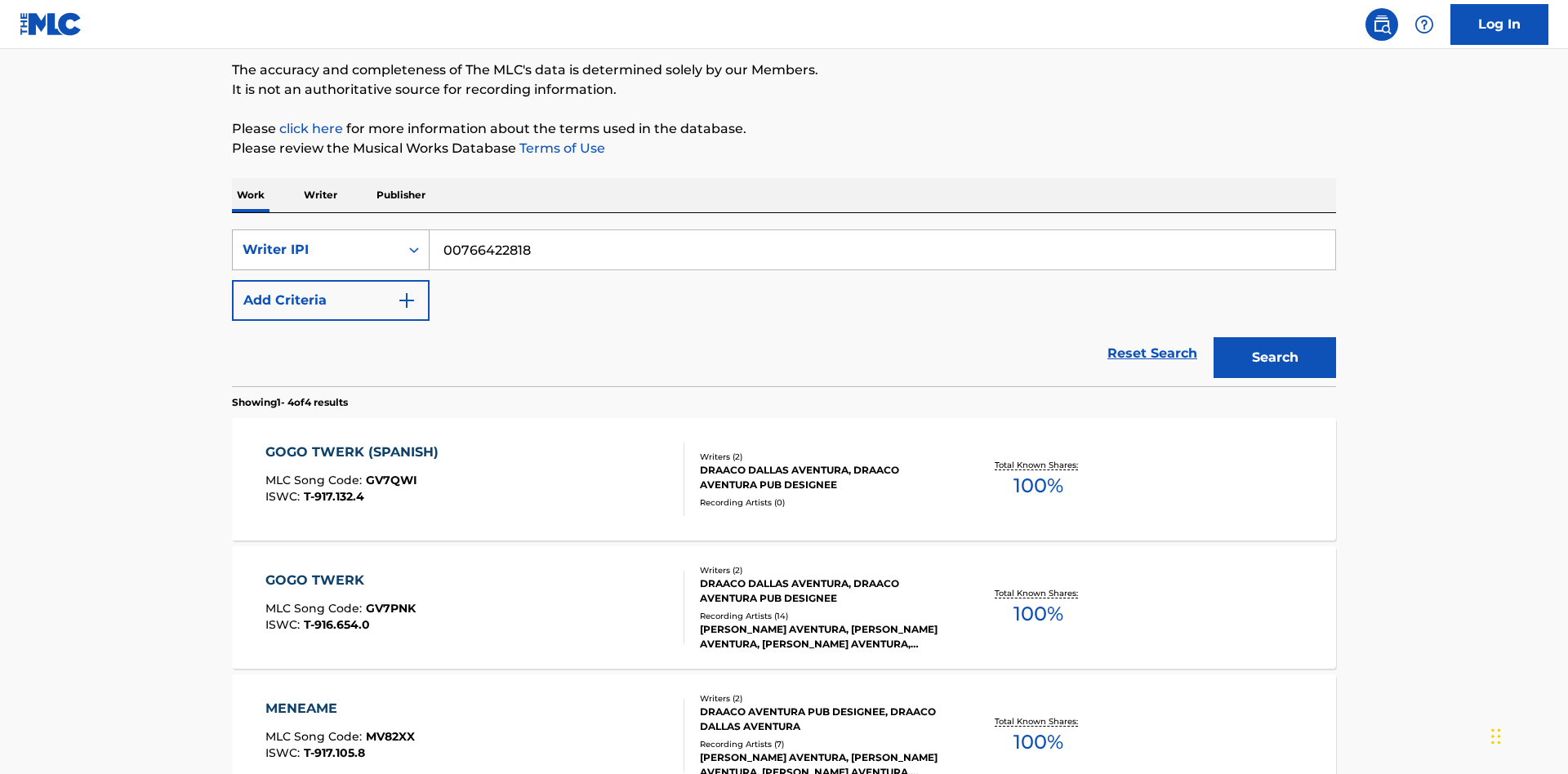
click at [316, 250] on div "Writer IPI" at bounding box center [316, 250] width 147 height 20
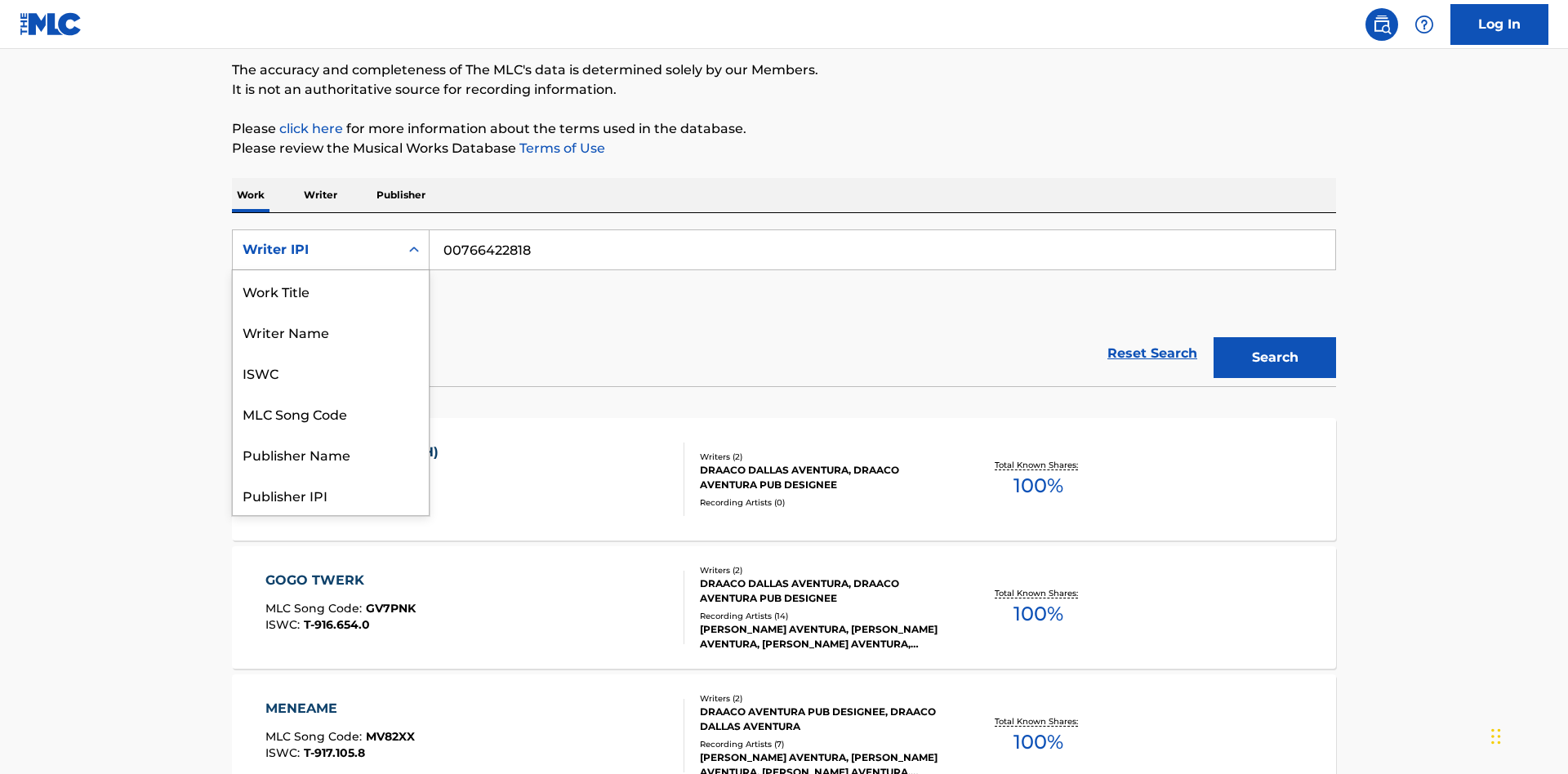
scroll to position [0, 0]
click at [331, 373] on div "Publisher Name" at bounding box center [331, 373] width 196 height 41
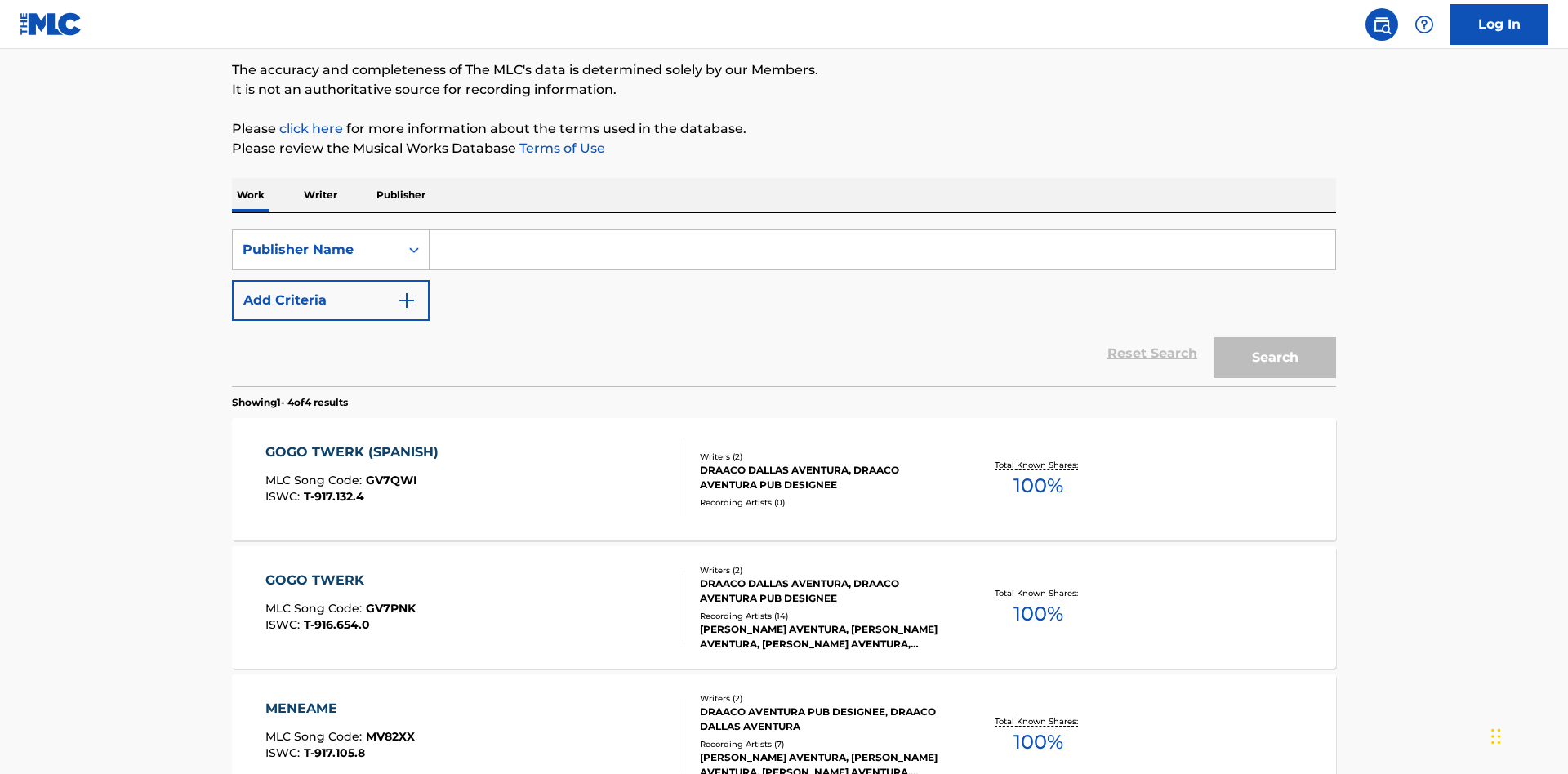
click at [882, 230] on input "Search Form" at bounding box center [882, 250] width 906 height 39
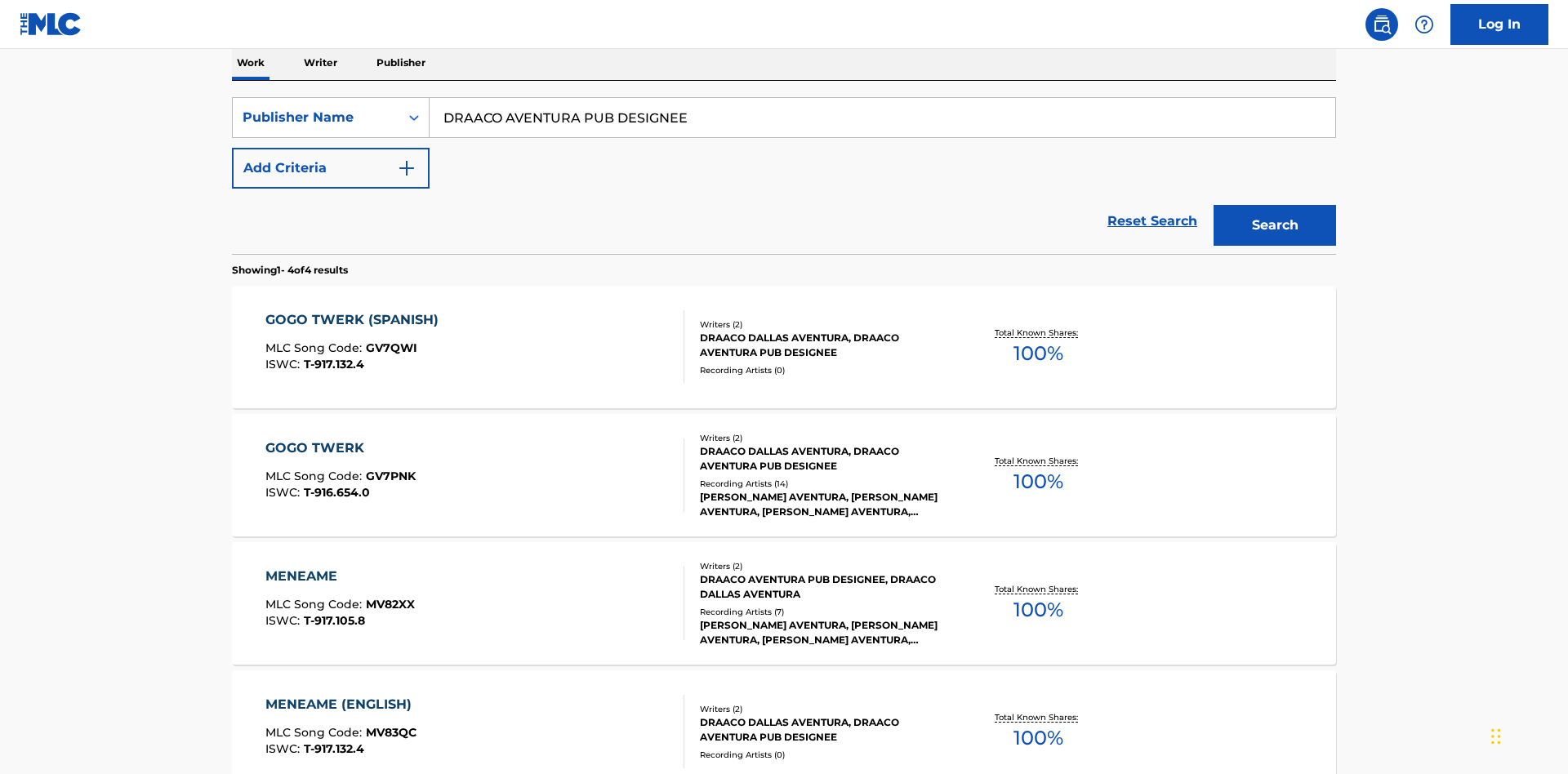
type input "DRAACO AVENTURA PUB DESIGNEE"
click at [1275, 205] on button "Search" at bounding box center [1275, 226] width 123 height 41
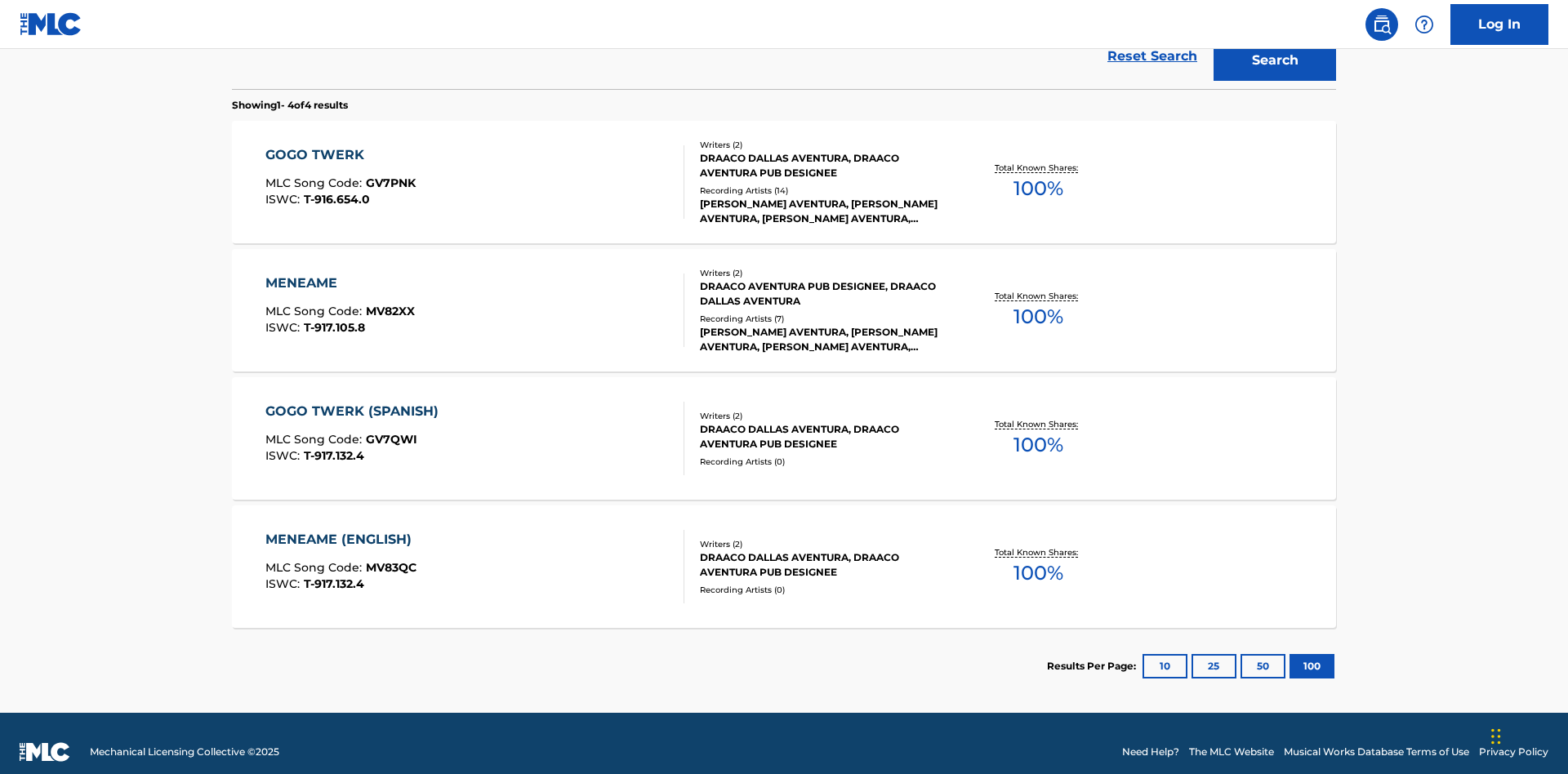
scroll to position [448, 0]
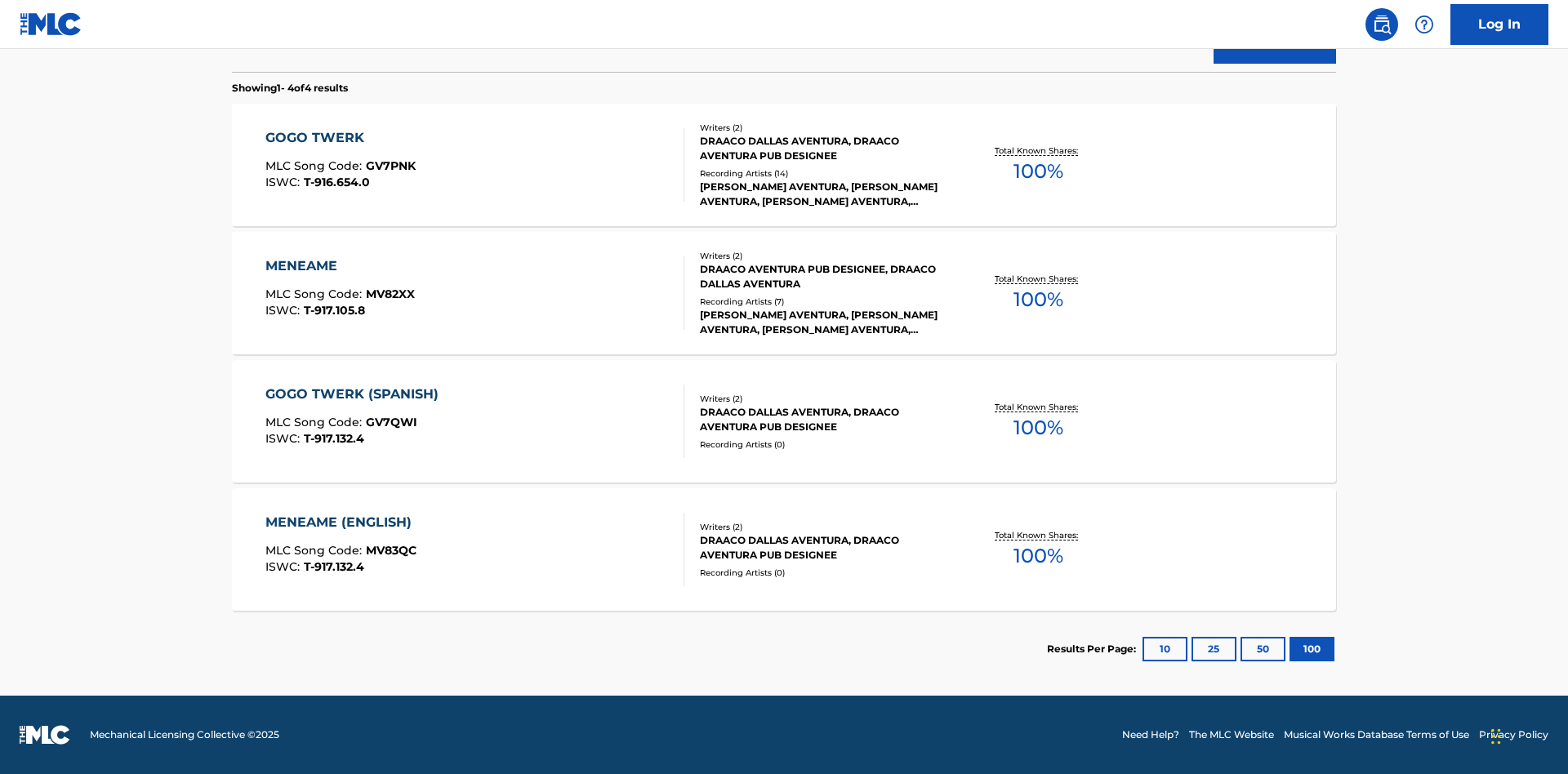
click at [339, 266] on div "MENEAME" at bounding box center [339, 266] width 149 height 20
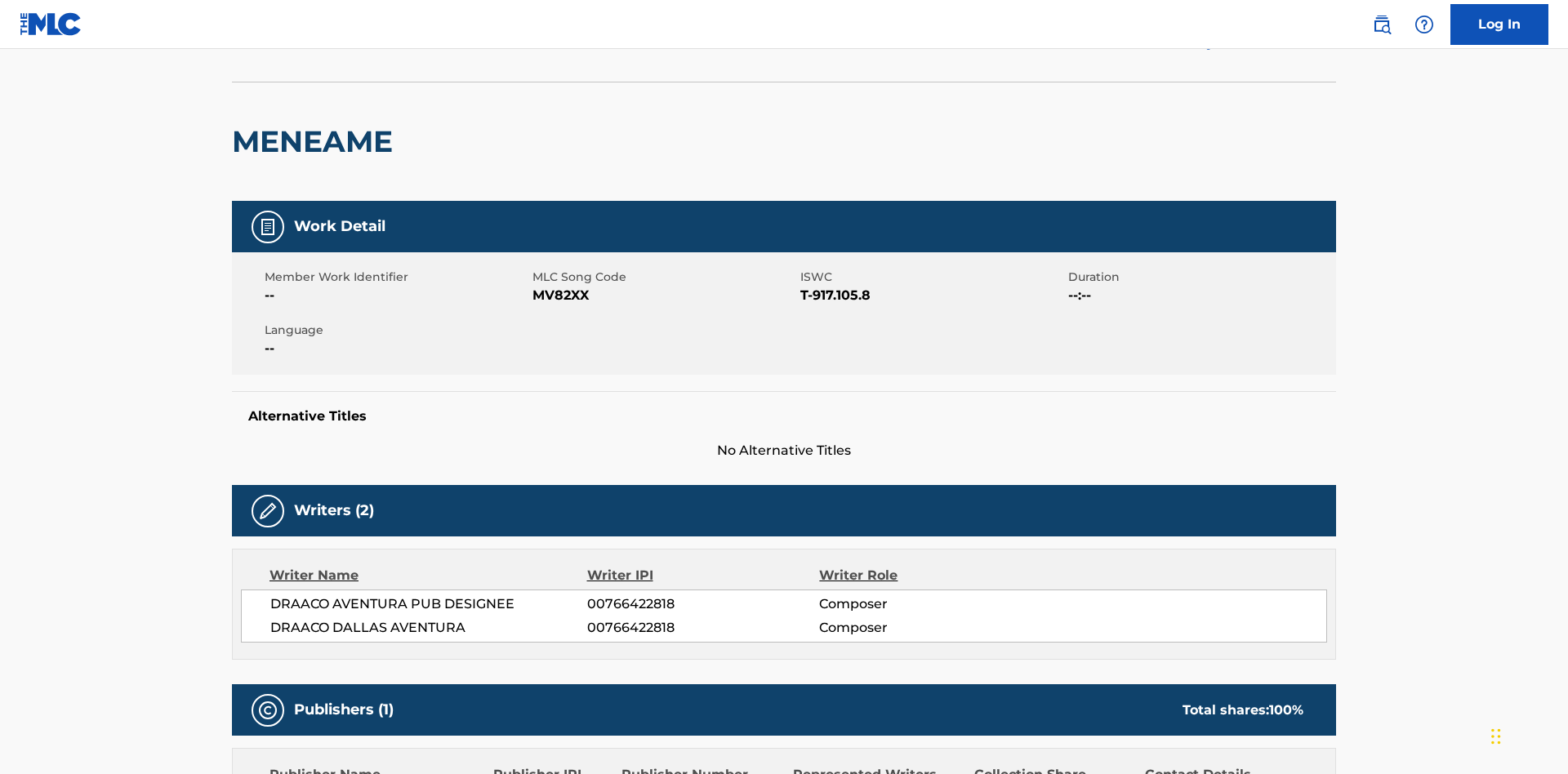
click at [347, 61] on button "< Back to public search results" at bounding box center [349, 41] width 234 height 41
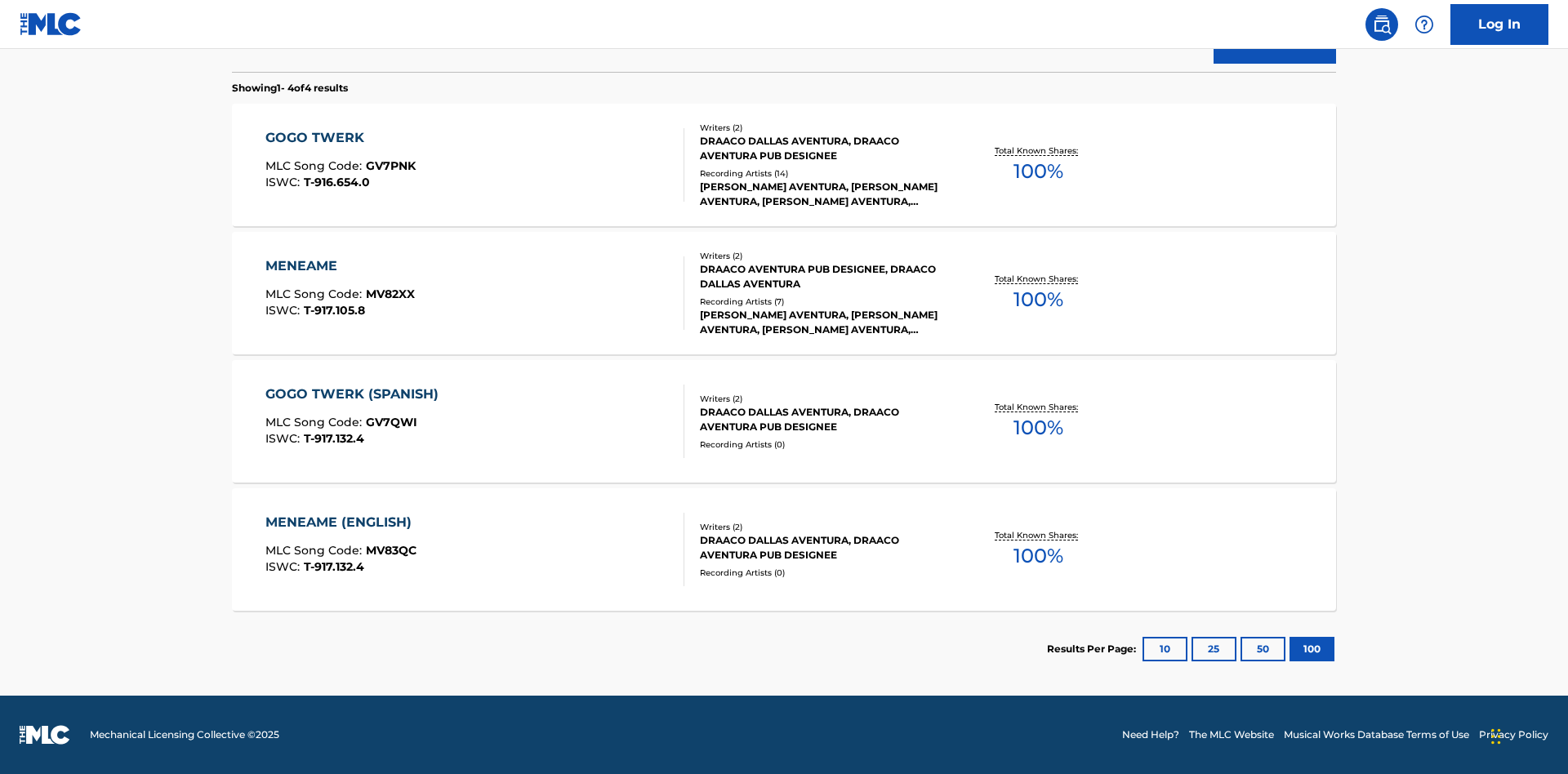
scroll to position [270, 0]
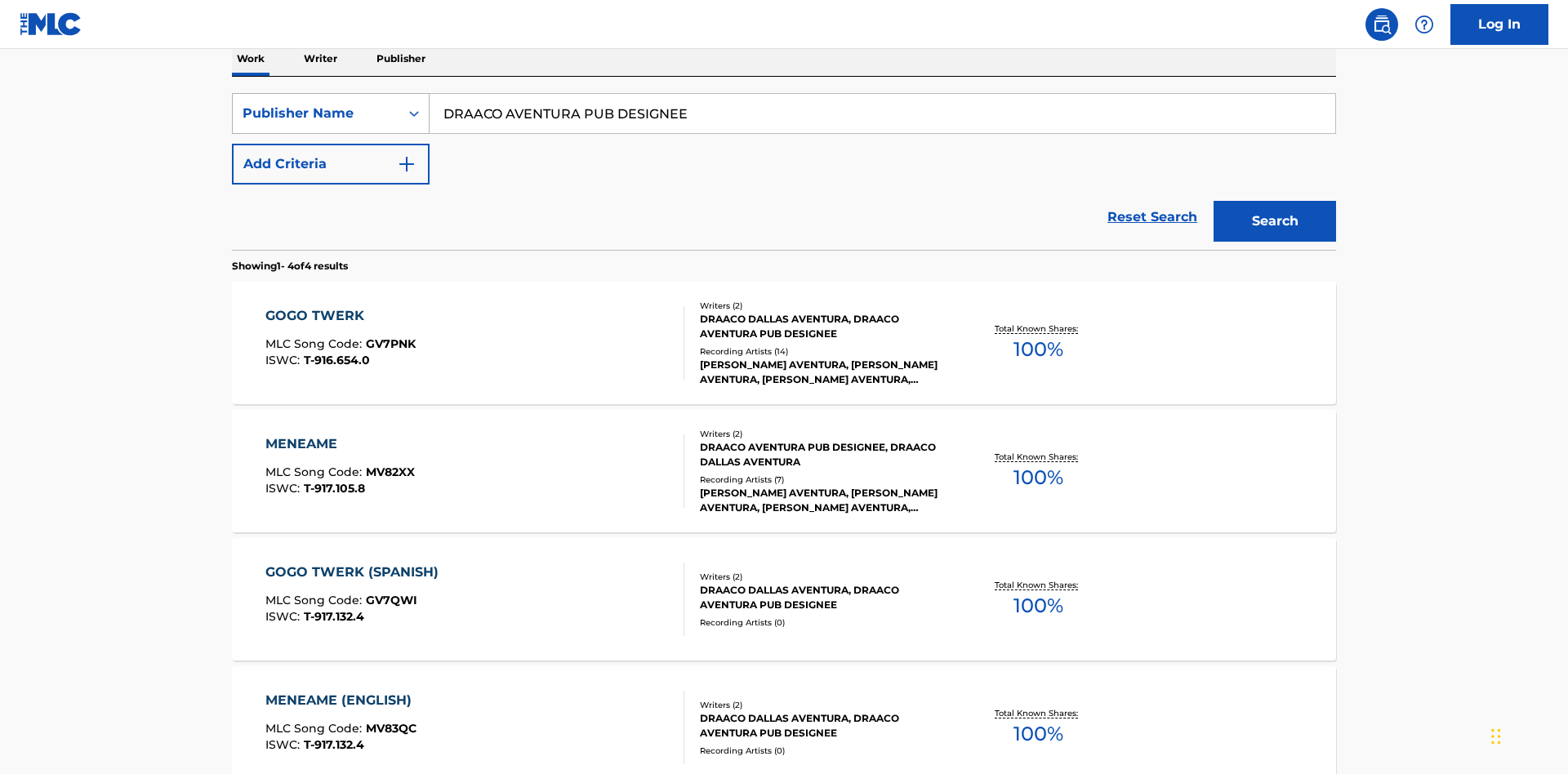
click at [316, 113] on div "Publisher Name" at bounding box center [316, 113] width 147 height 20
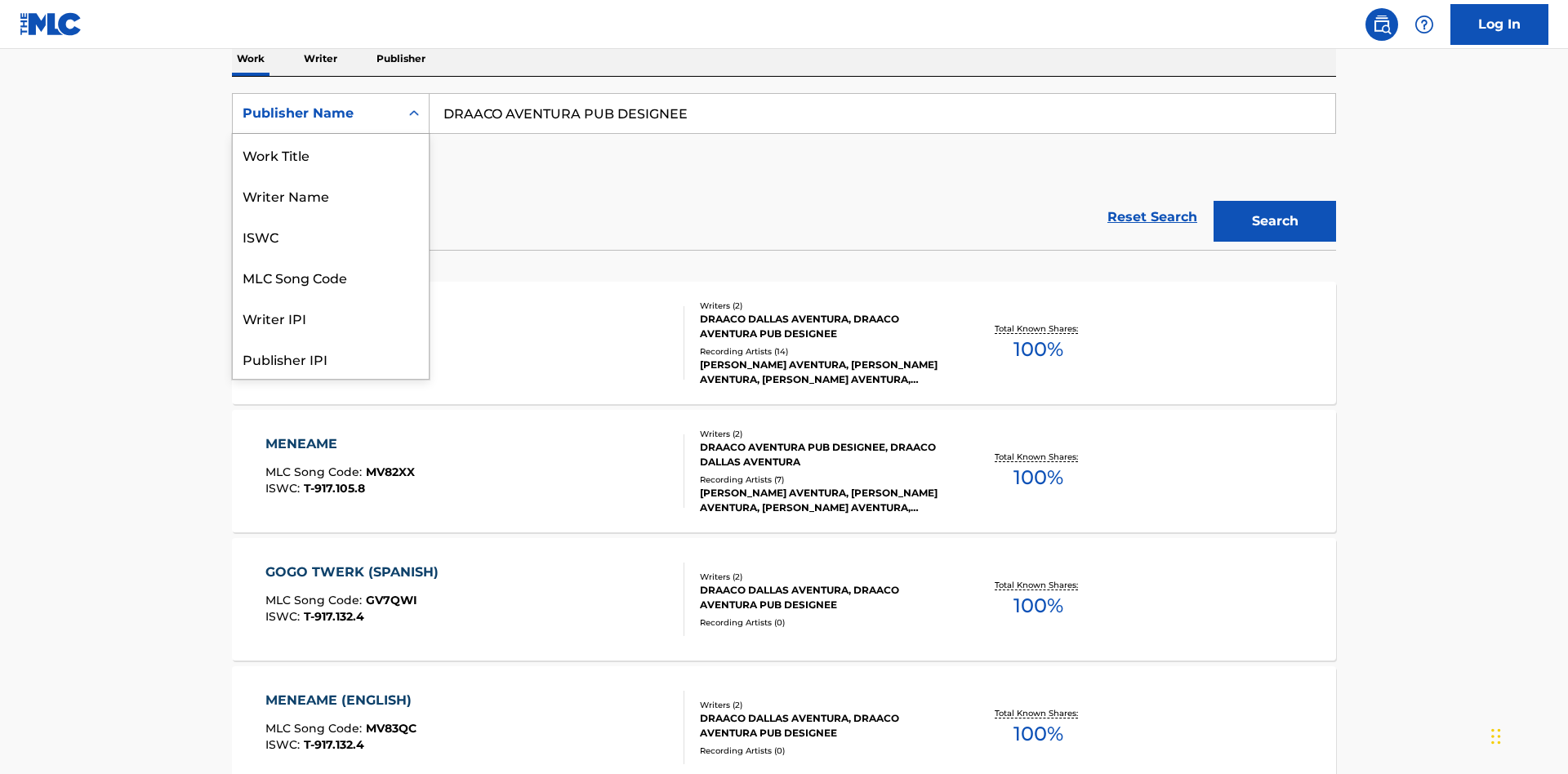
scroll to position [82, 0]
click at [331, 277] on div "Publisher IPI" at bounding box center [331, 277] width 196 height 41
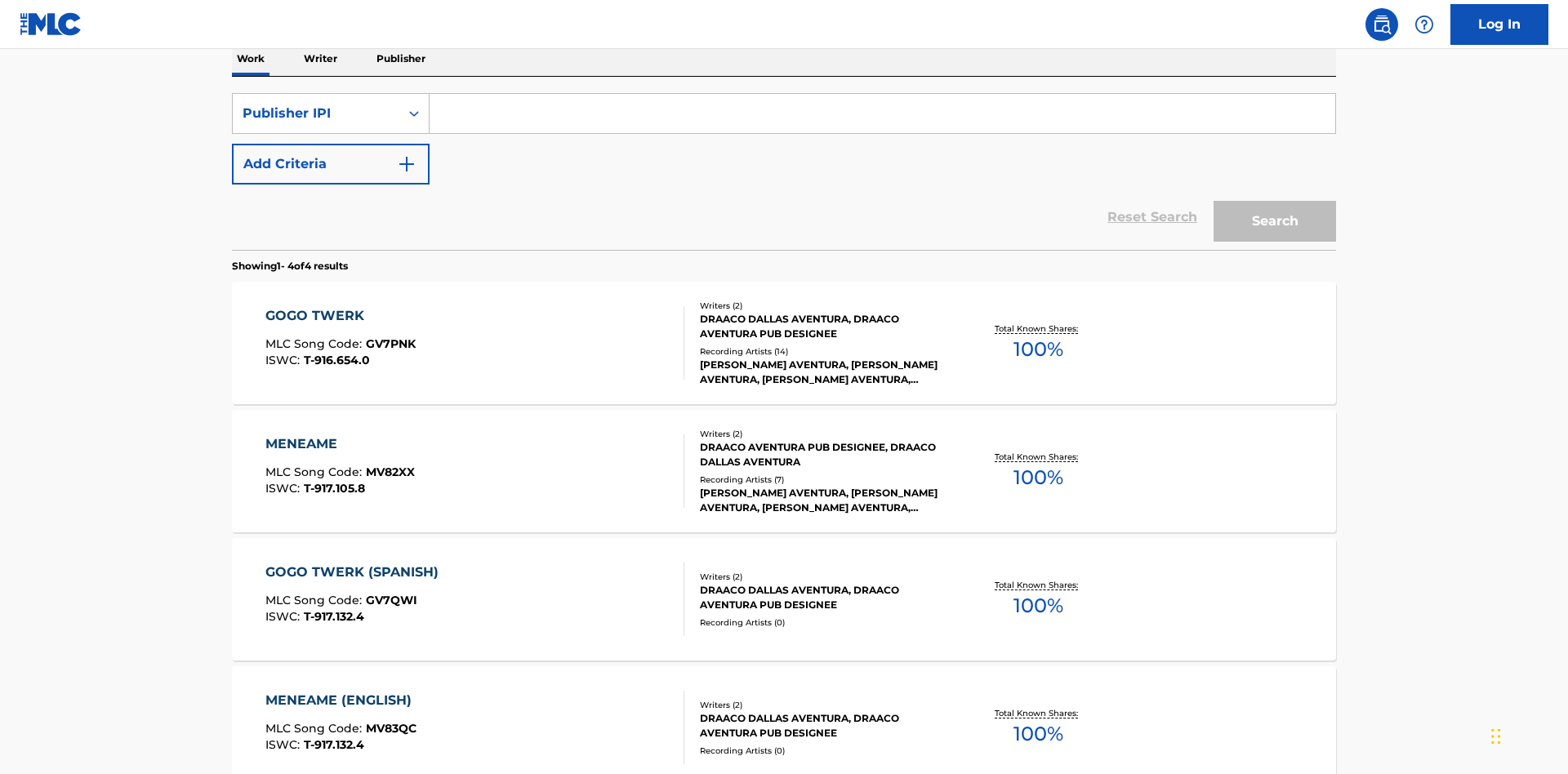
click at [882, 118] on input "Search Form" at bounding box center [882, 113] width 906 height 39
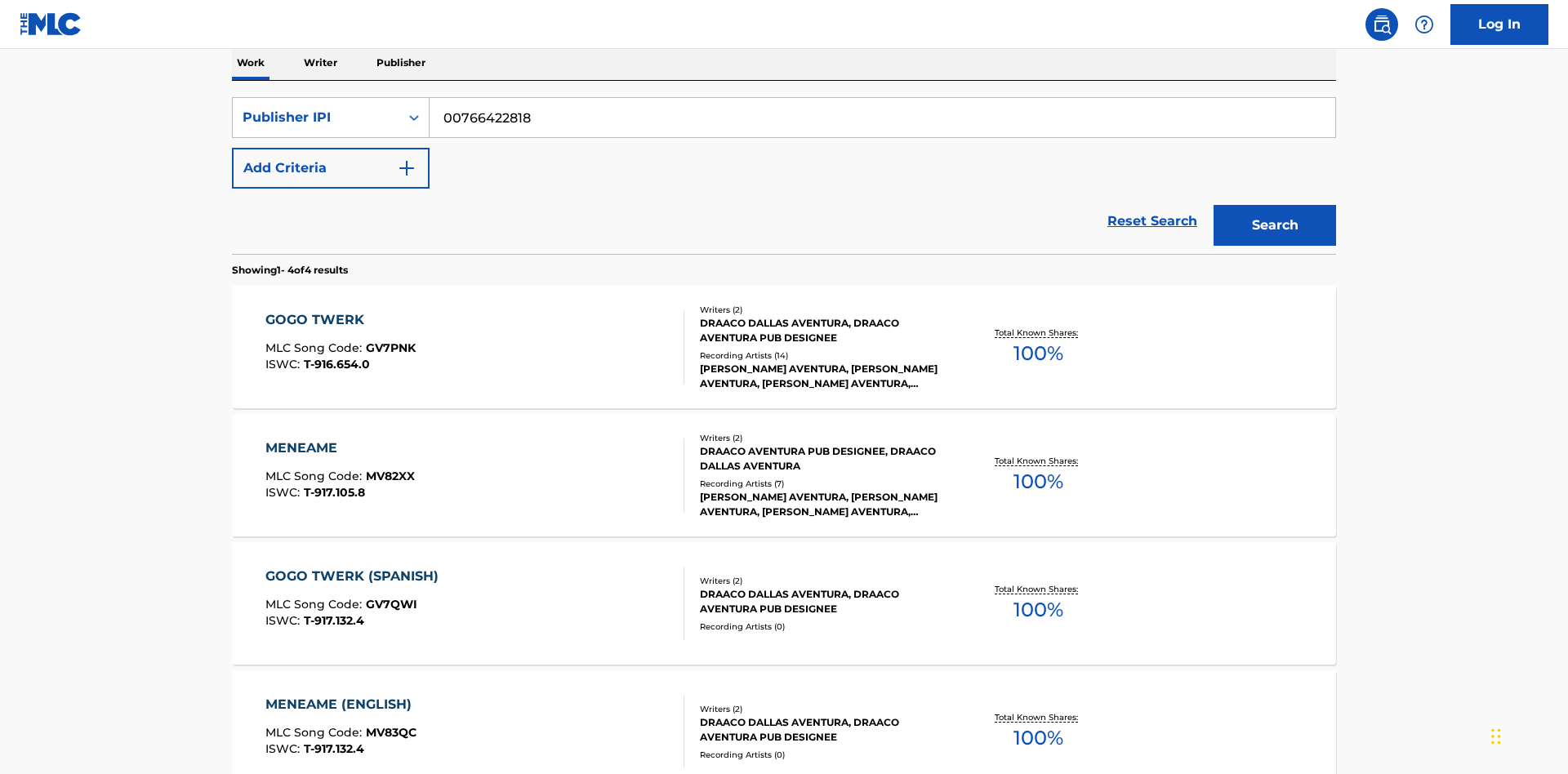
type input "00766422818"
click at [1275, 205] on button "Search" at bounding box center [1275, 226] width 123 height 41
